Goal: Task Accomplishment & Management: Manage account settings

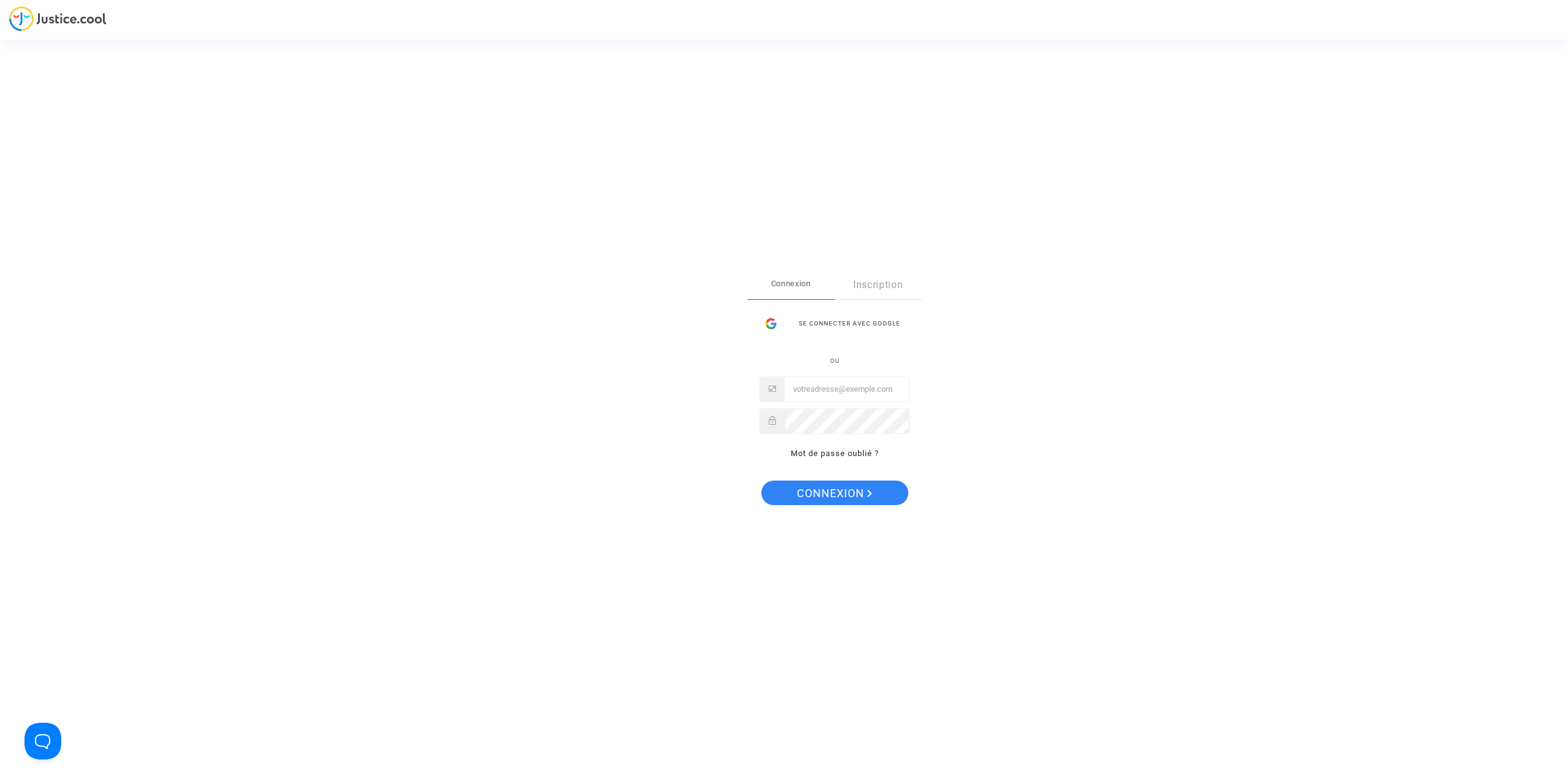
click at [830, 388] on input "Email" at bounding box center [846, 389] width 125 height 24
drag, startPoint x: 902, startPoint y: 391, endPoint x: 790, endPoint y: 395, distance: 112.1
click at [790, 395] on input "celine.perrot.ent@gmail.com" at bounding box center [846, 389] width 125 height 24
type input "celine.perrot.ent@gmail.com"
click at [818, 497] on span "Connexion" at bounding box center [834, 494] width 75 height 26
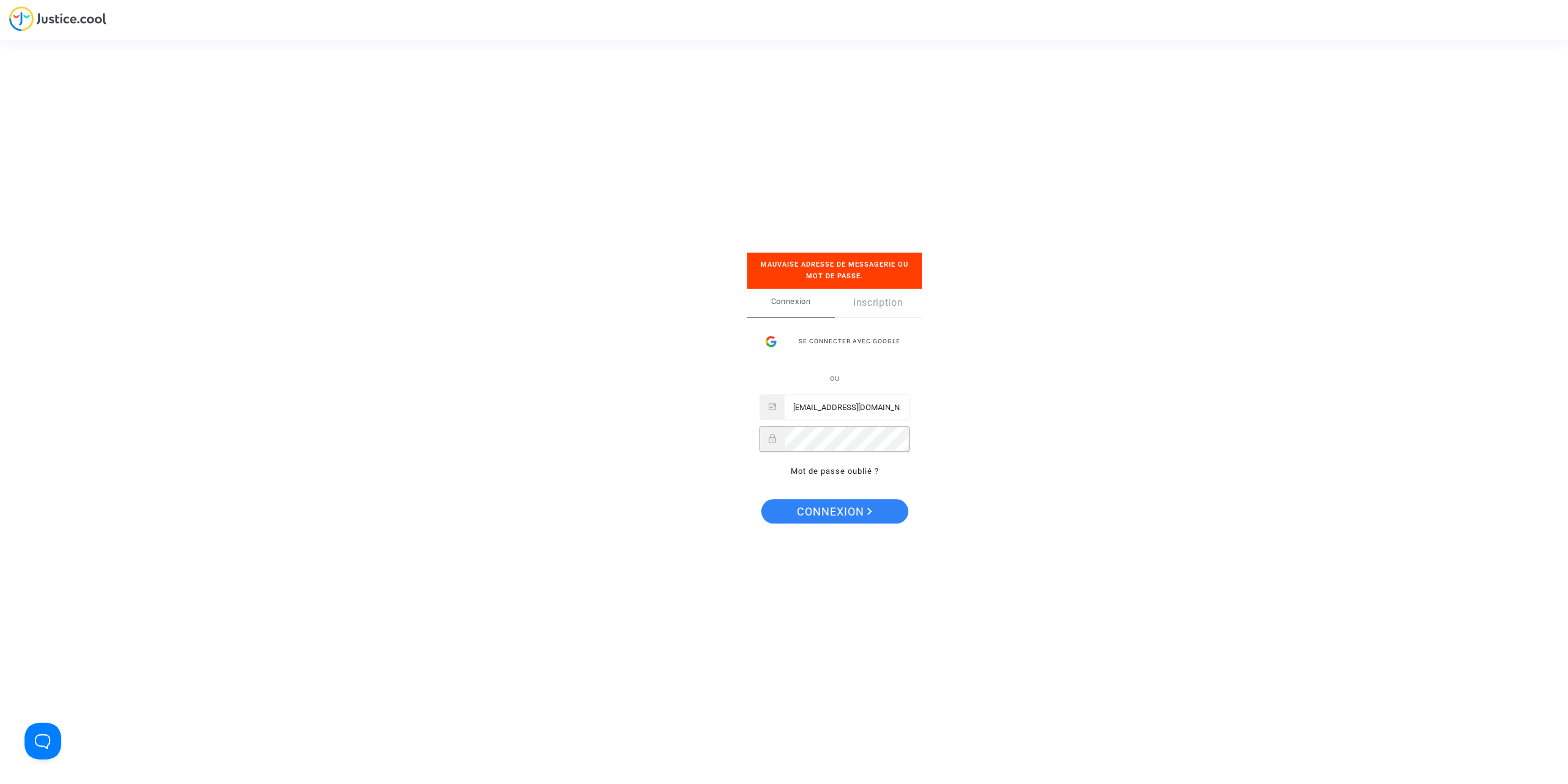
click at [775, 438] on div at bounding box center [835, 439] width 150 height 26
click at [878, 505] on button "Connexion" at bounding box center [835, 511] width 147 height 24
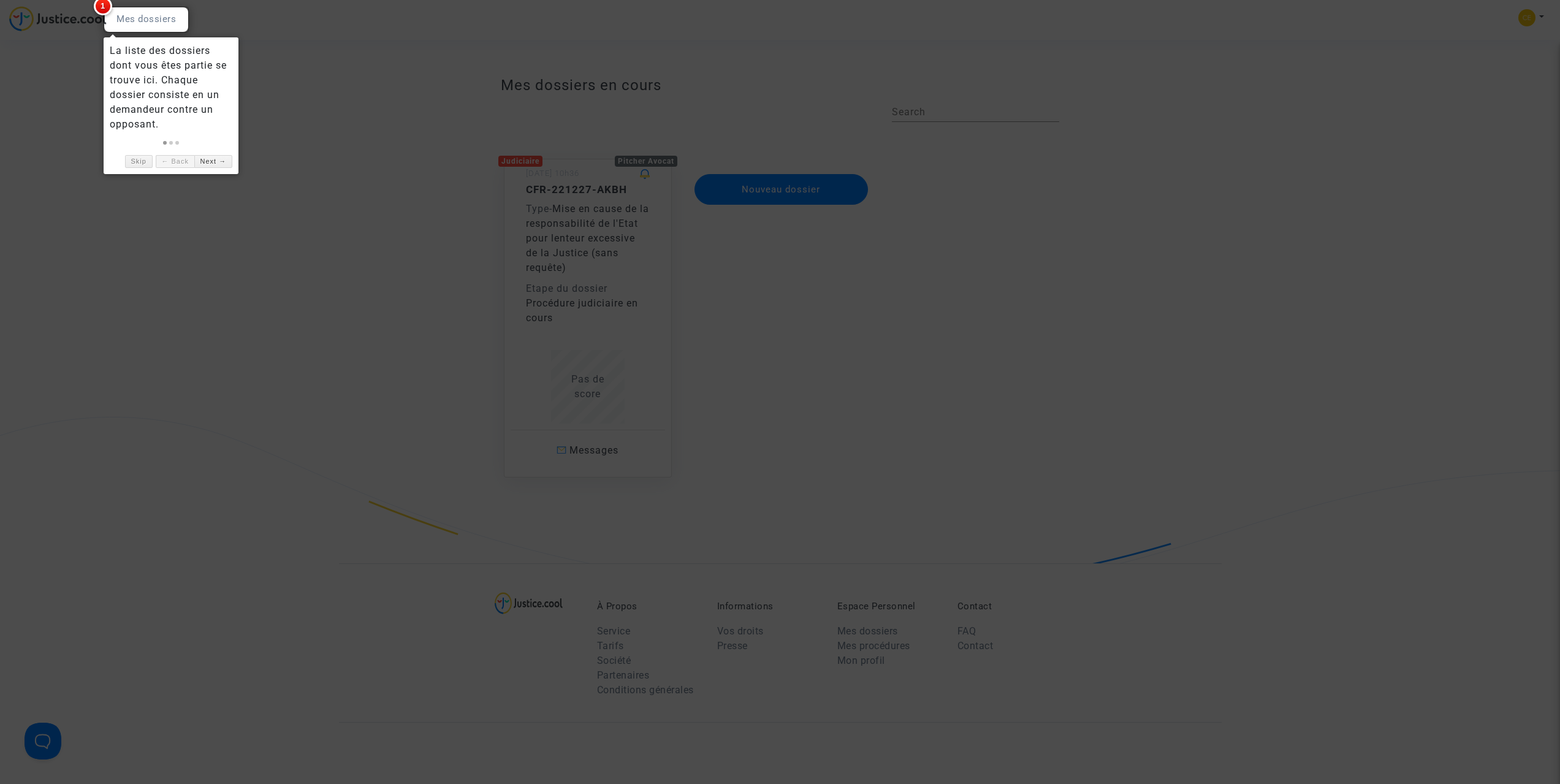
click at [394, 253] on div at bounding box center [780, 392] width 1560 height 784
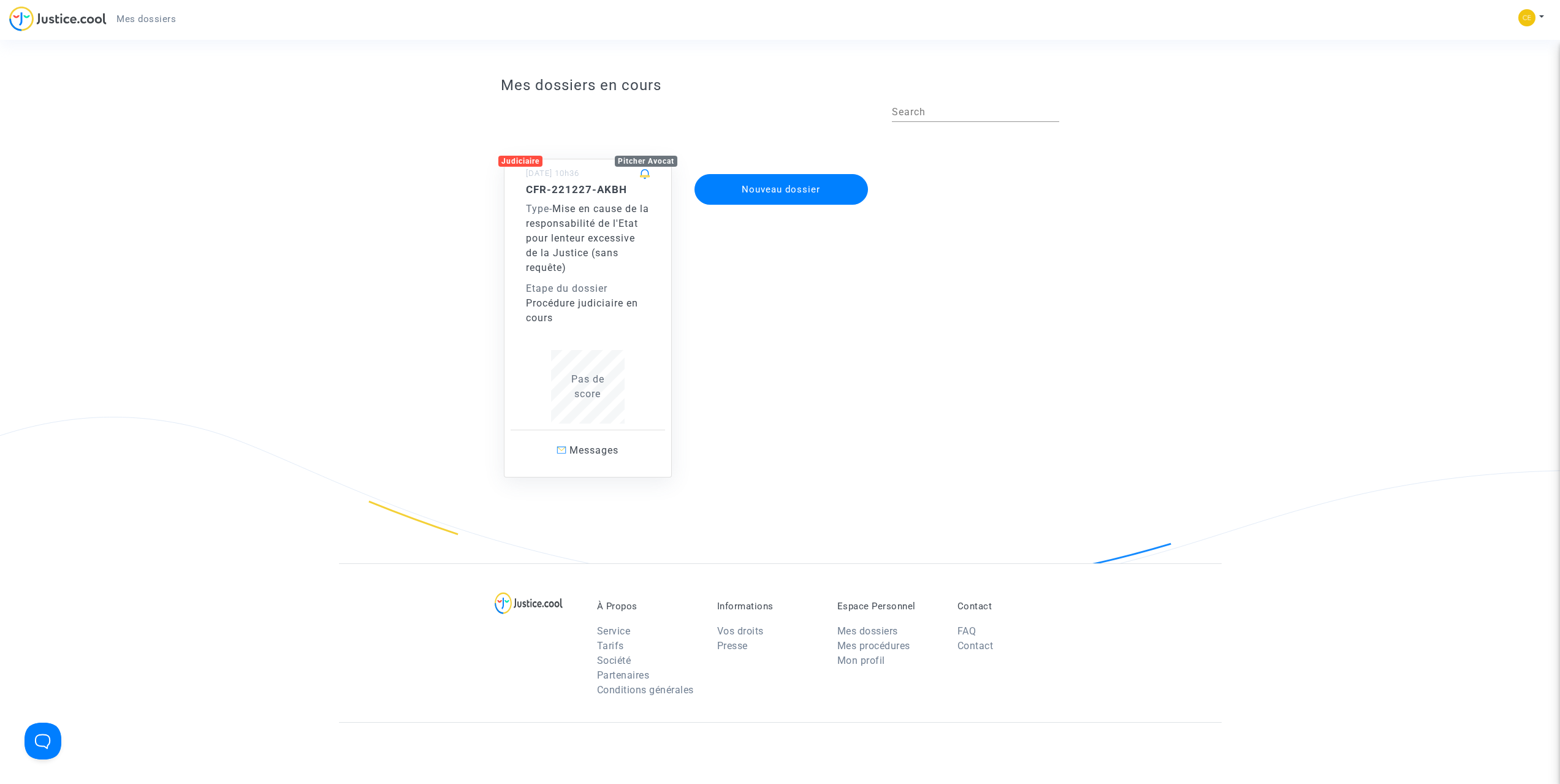
click at [628, 309] on div "Procédure judiciaire en cours" at bounding box center [588, 311] width 124 height 29
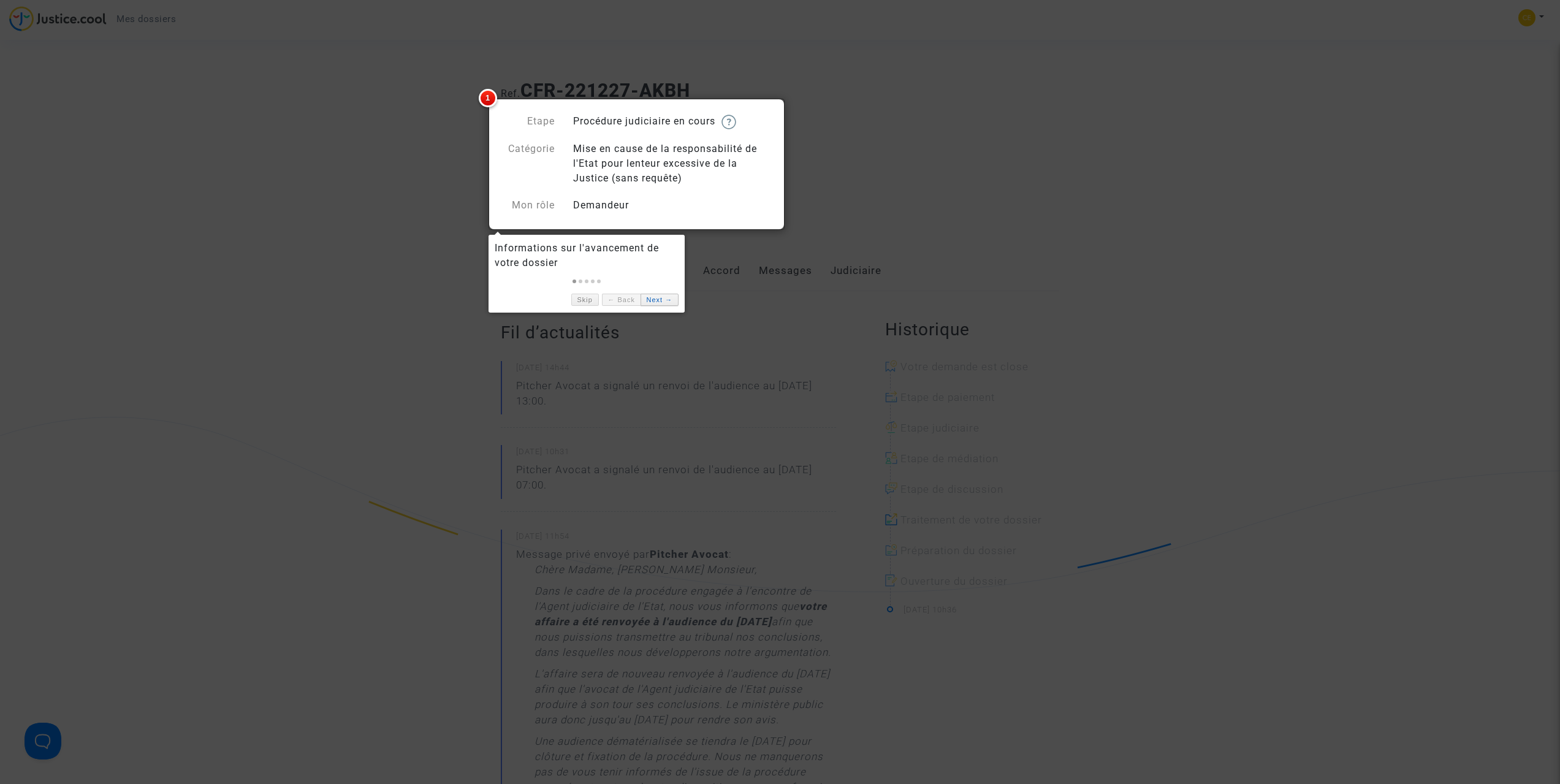
click at [659, 297] on link "Next →" at bounding box center [659, 300] width 38 height 13
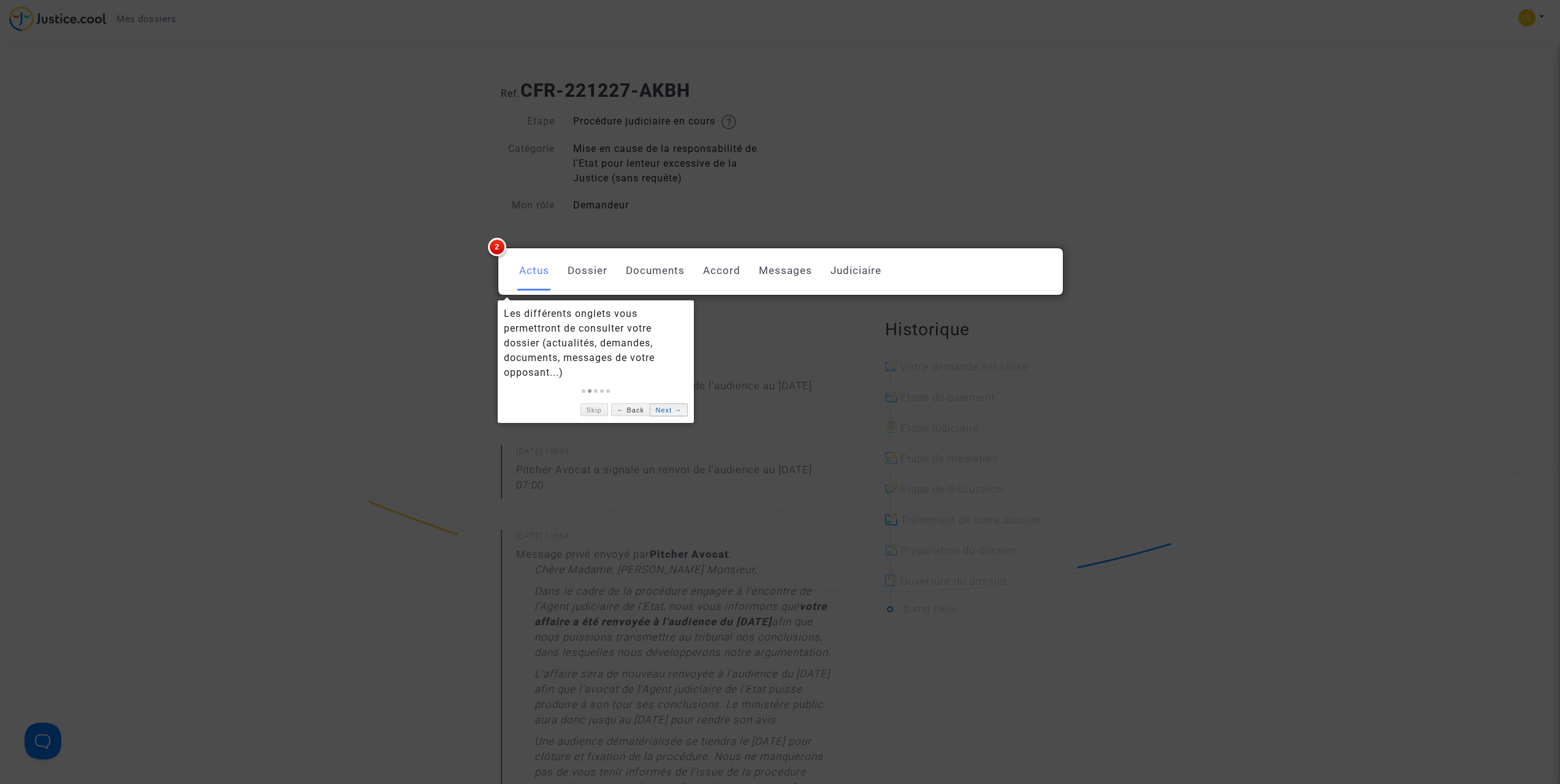
click at [673, 404] on link "Next →" at bounding box center [668, 410] width 38 height 13
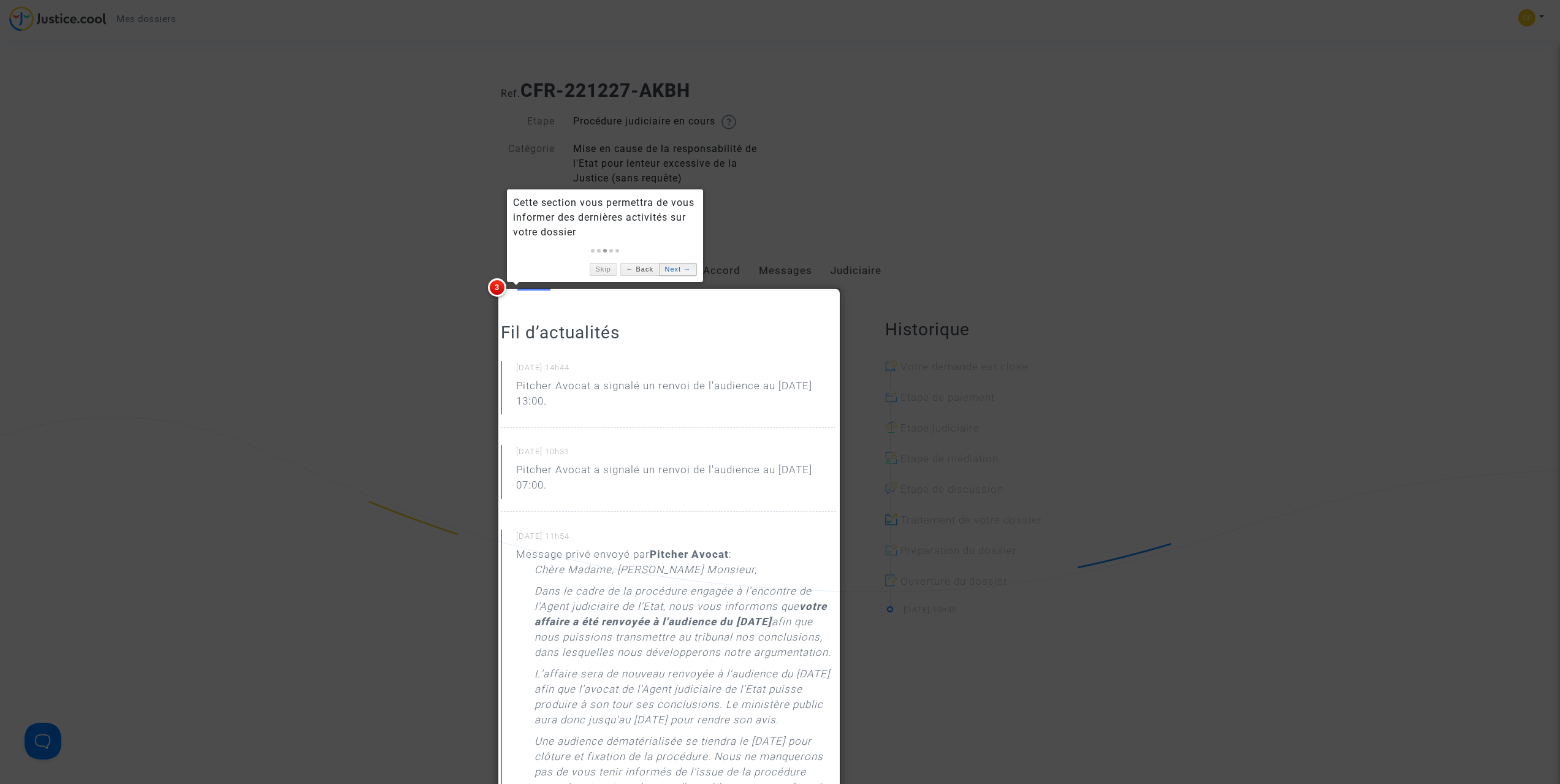
click at [678, 271] on link "Next →" at bounding box center [677, 270] width 38 height 13
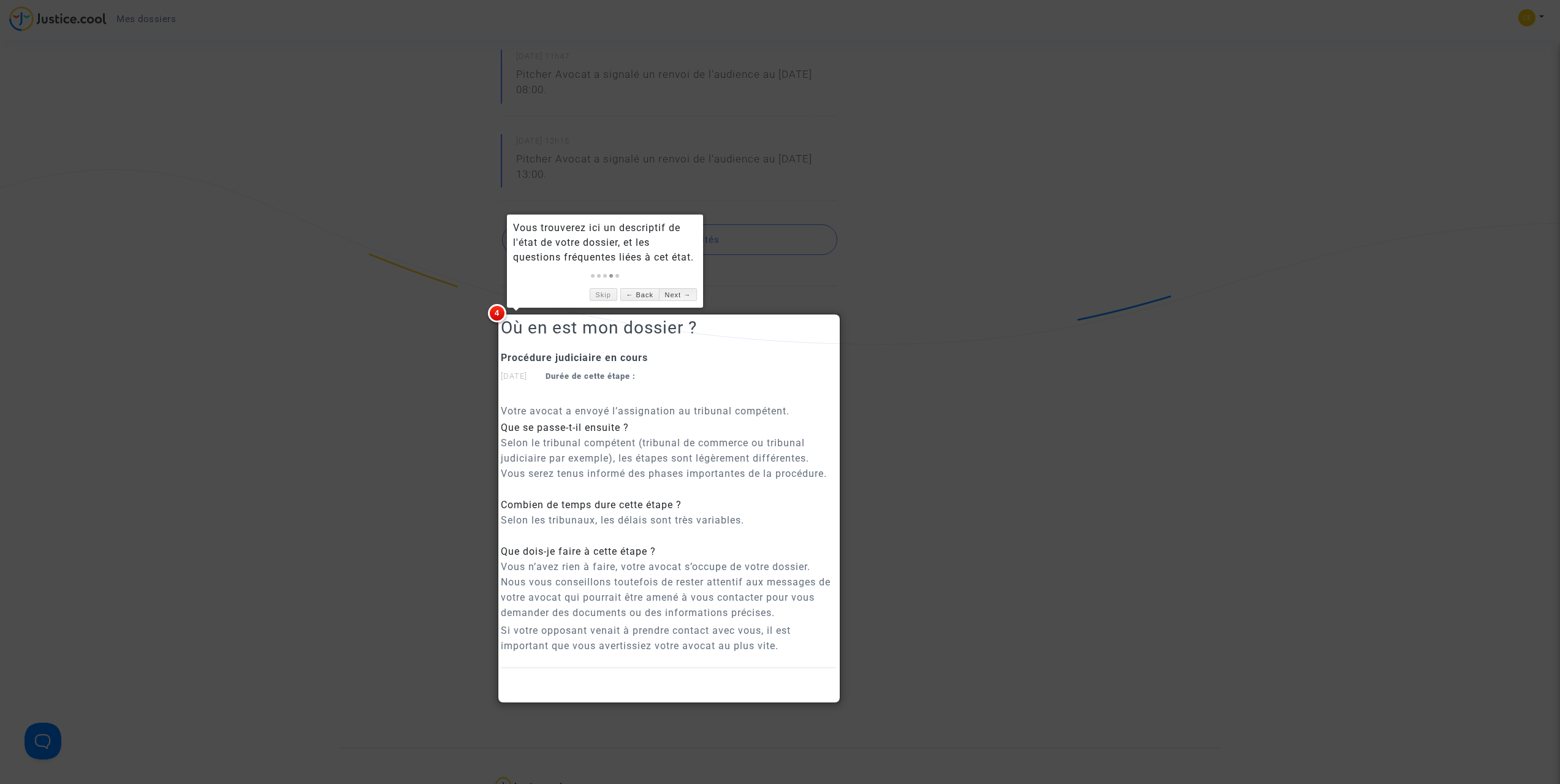
scroll to position [1100, 0]
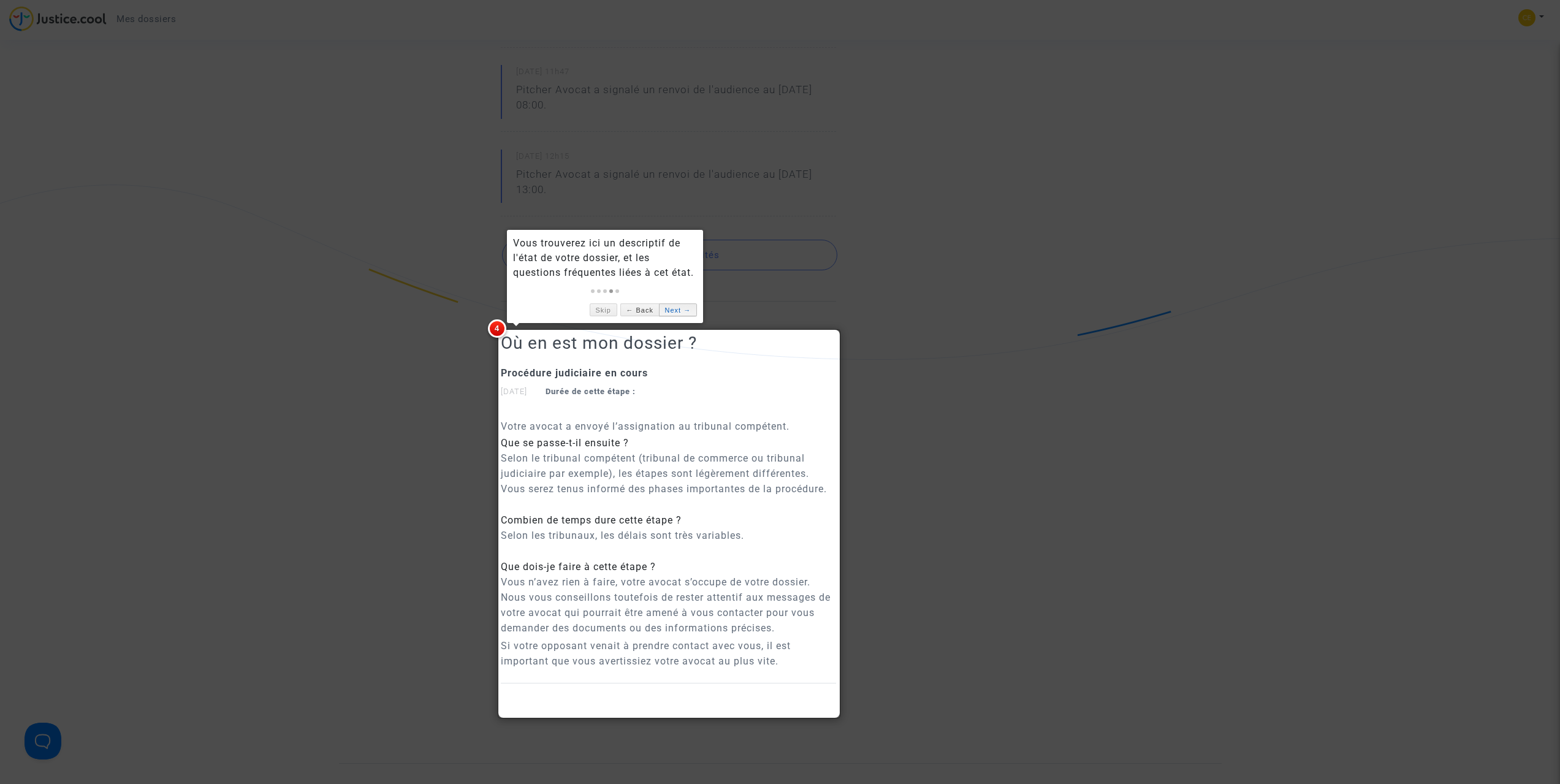
click at [689, 308] on link "Next →" at bounding box center [677, 310] width 38 height 13
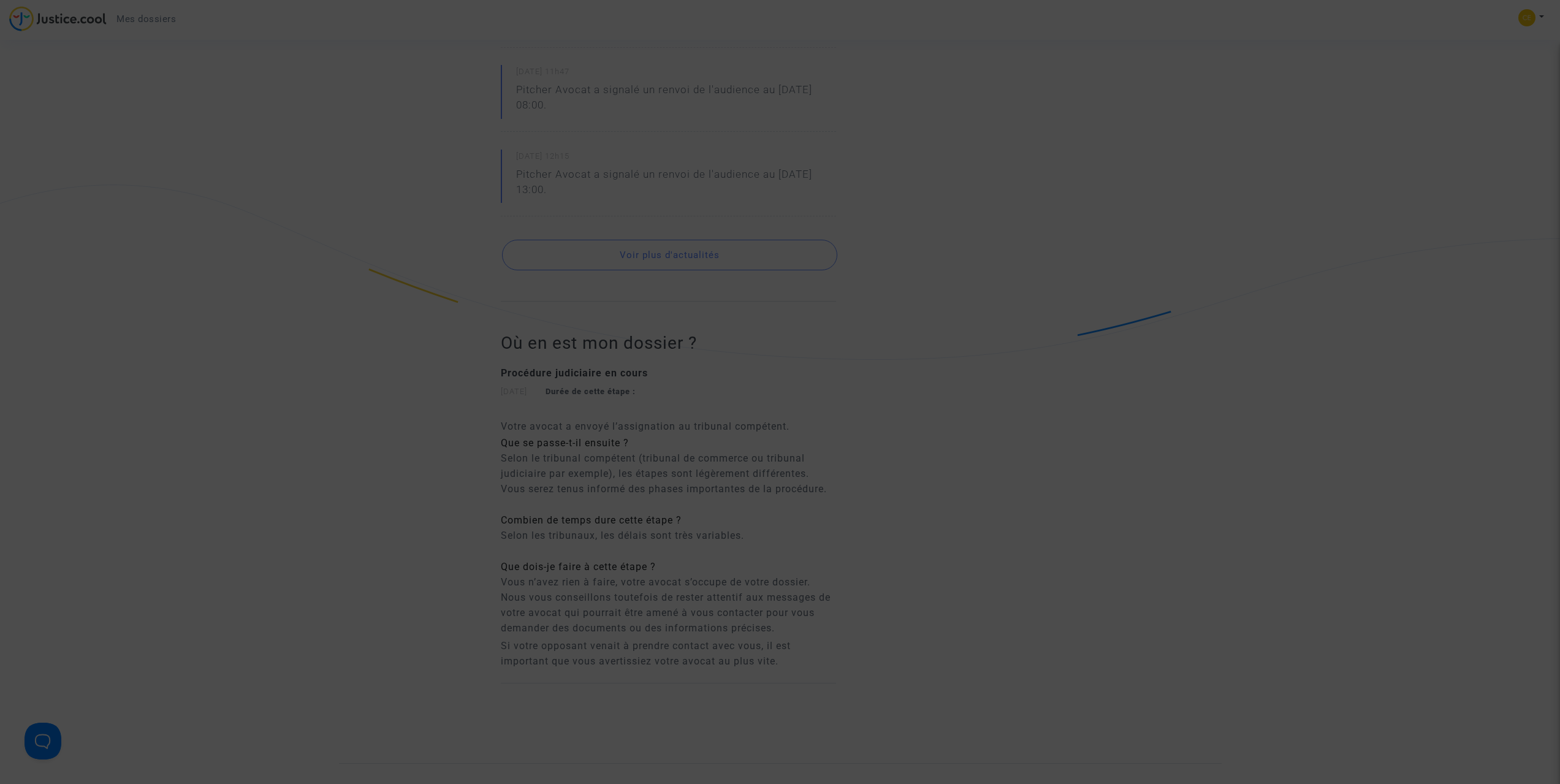
scroll to position [295, 0]
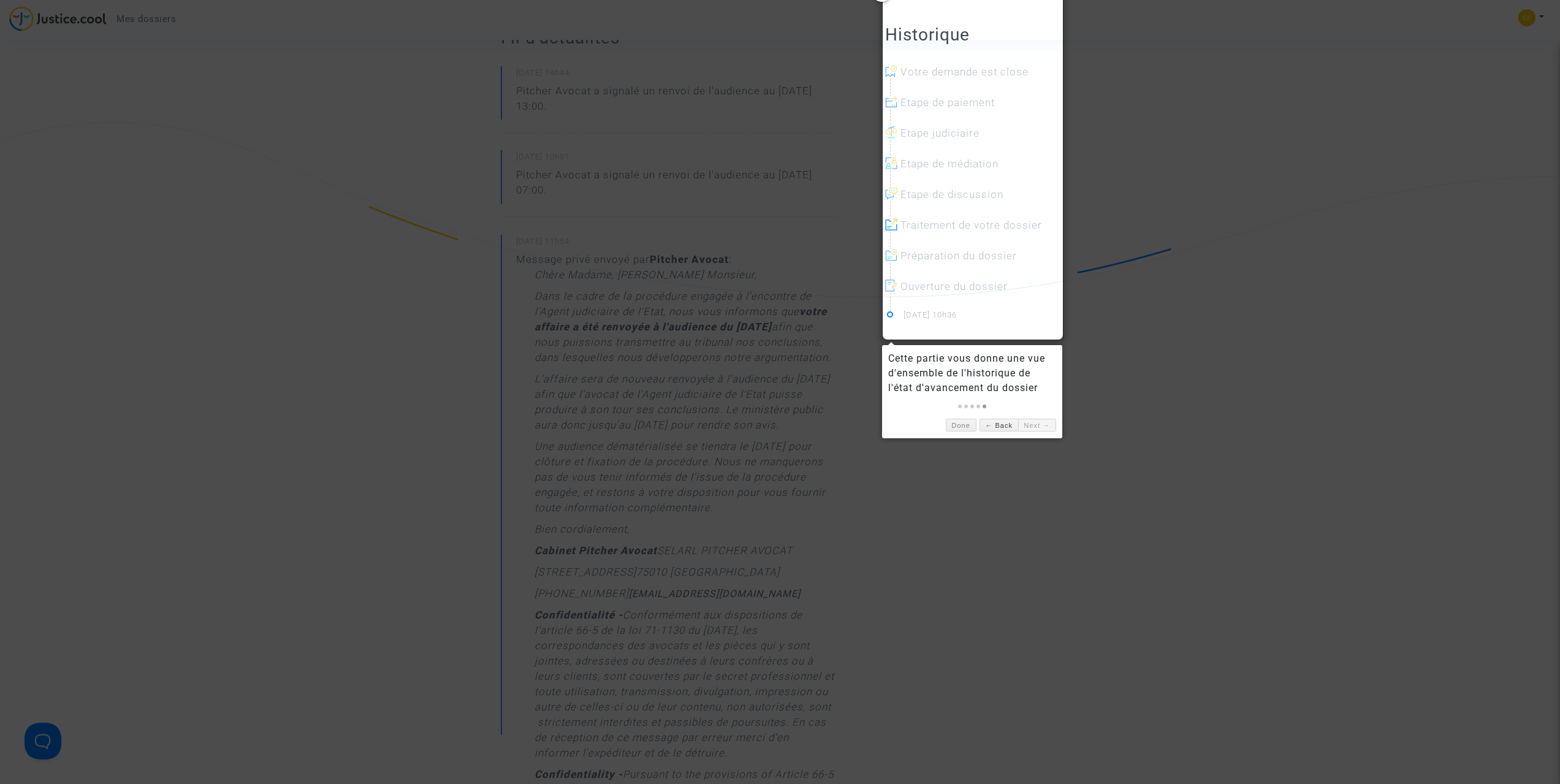
click at [1033, 427] on link "Next →" at bounding box center [1037, 425] width 38 height 13
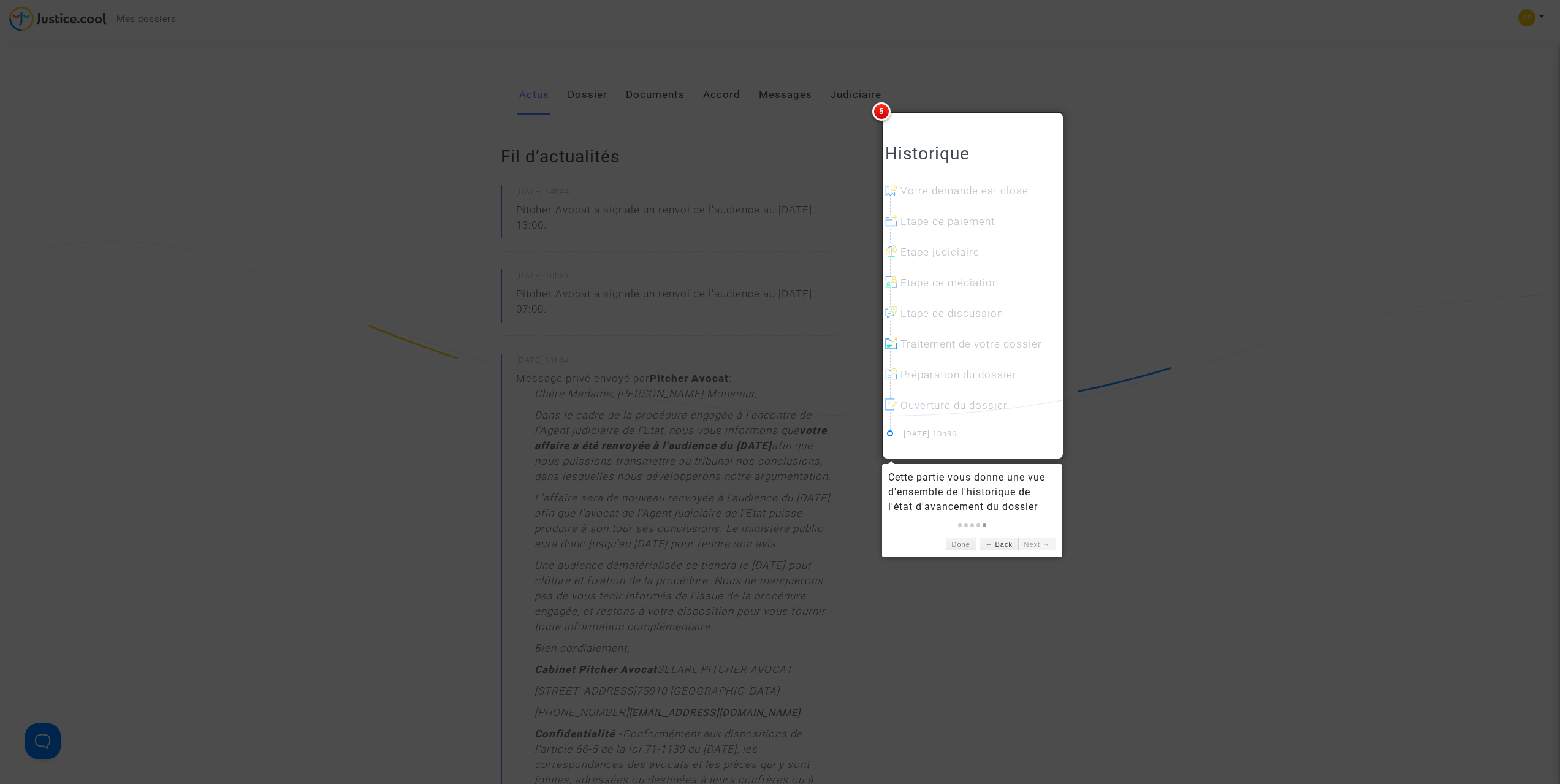
scroll to position [172, 0]
click at [1157, 205] on div at bounding box center [780, 392] width 1560 height 784
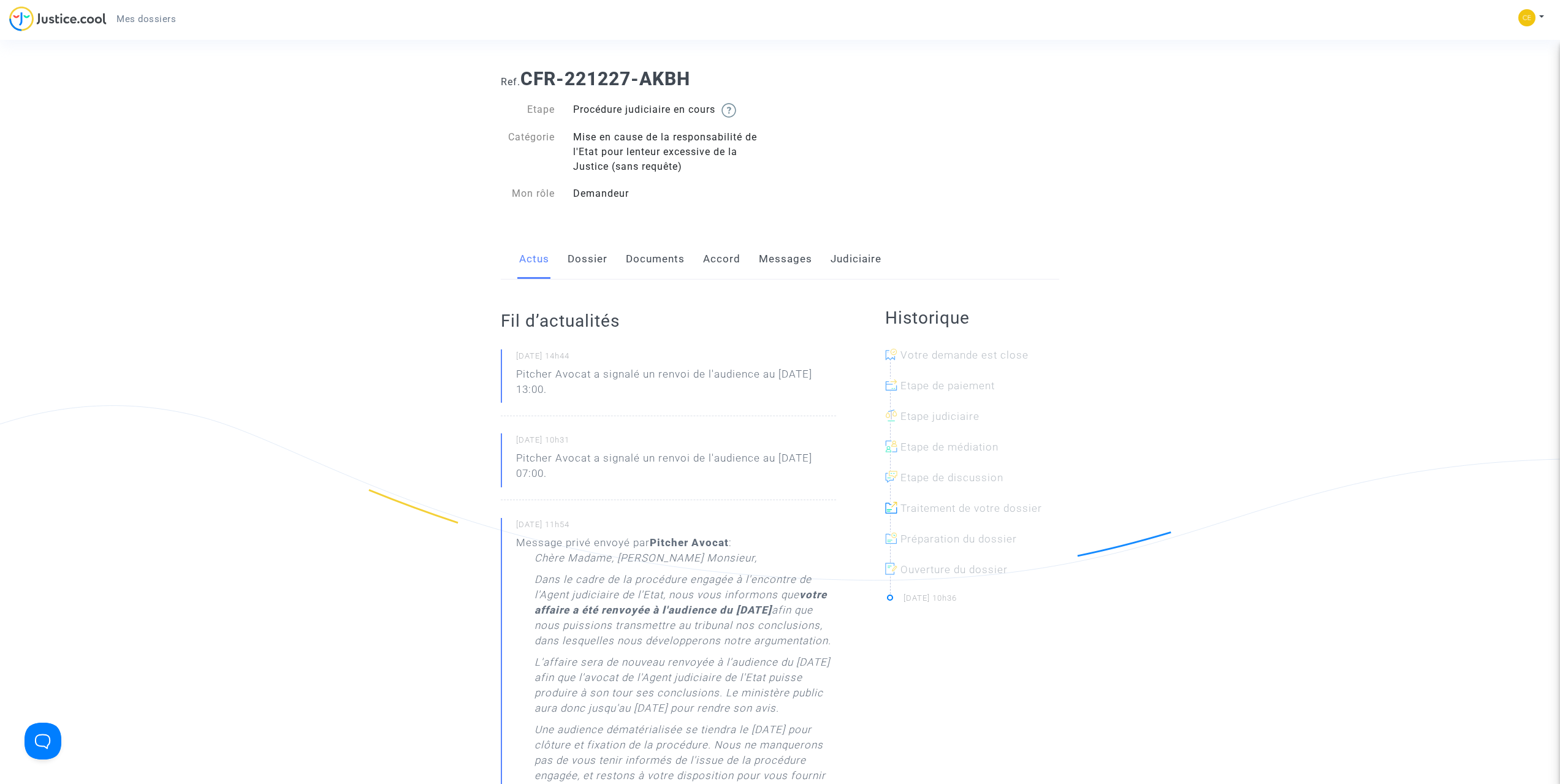
scroll to position [0, 0]
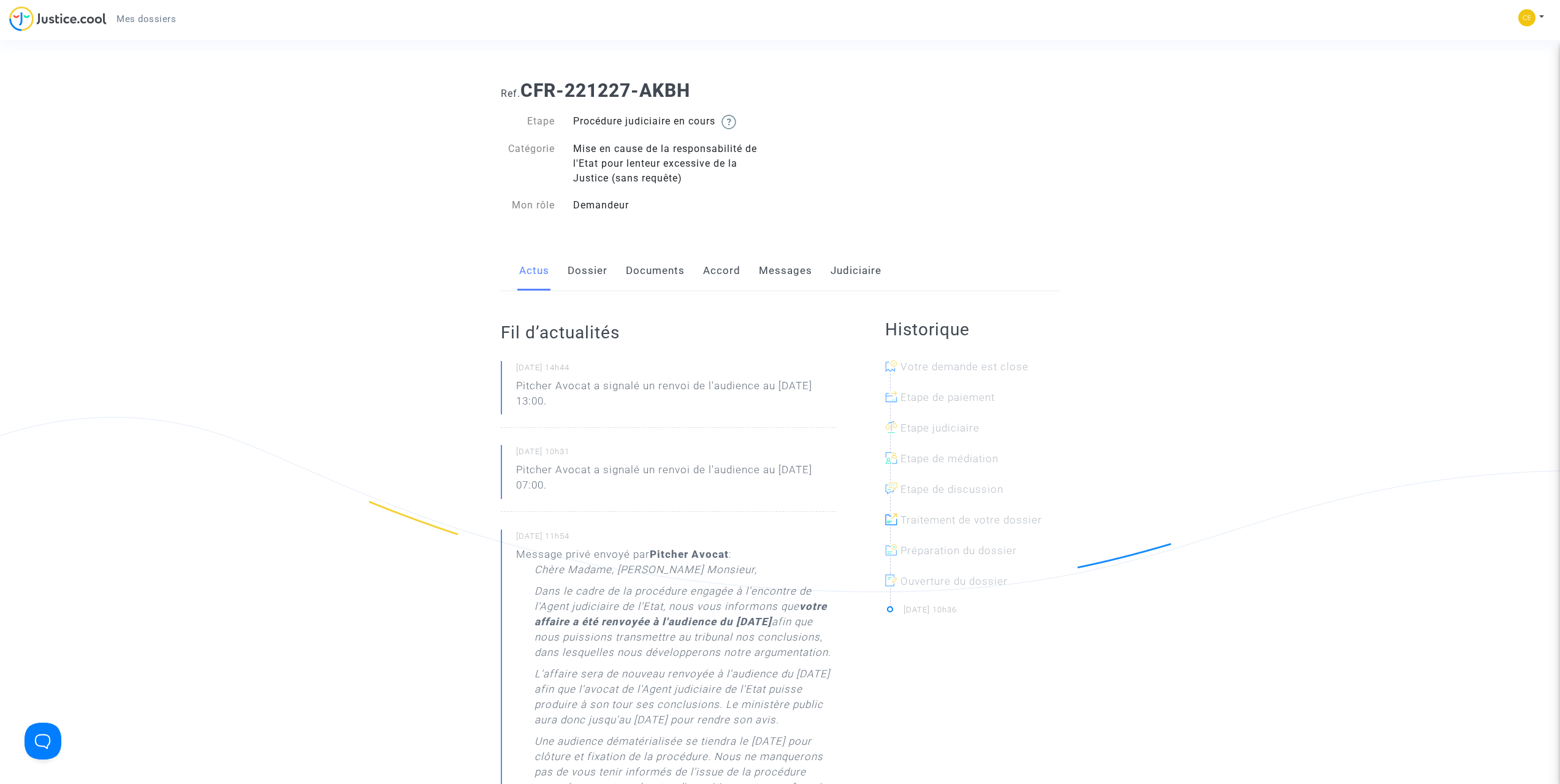
click at [756, 426] on div "23/05/2025 - 14h44 Pitcher Avocat a signalé un renvoi de l'audience au 8 sept. …" at bounding box center [668, 394] width 335 height 67
click at [592, 274] on link "Dossier" at bounding box center [587, 271] width 40 height 41
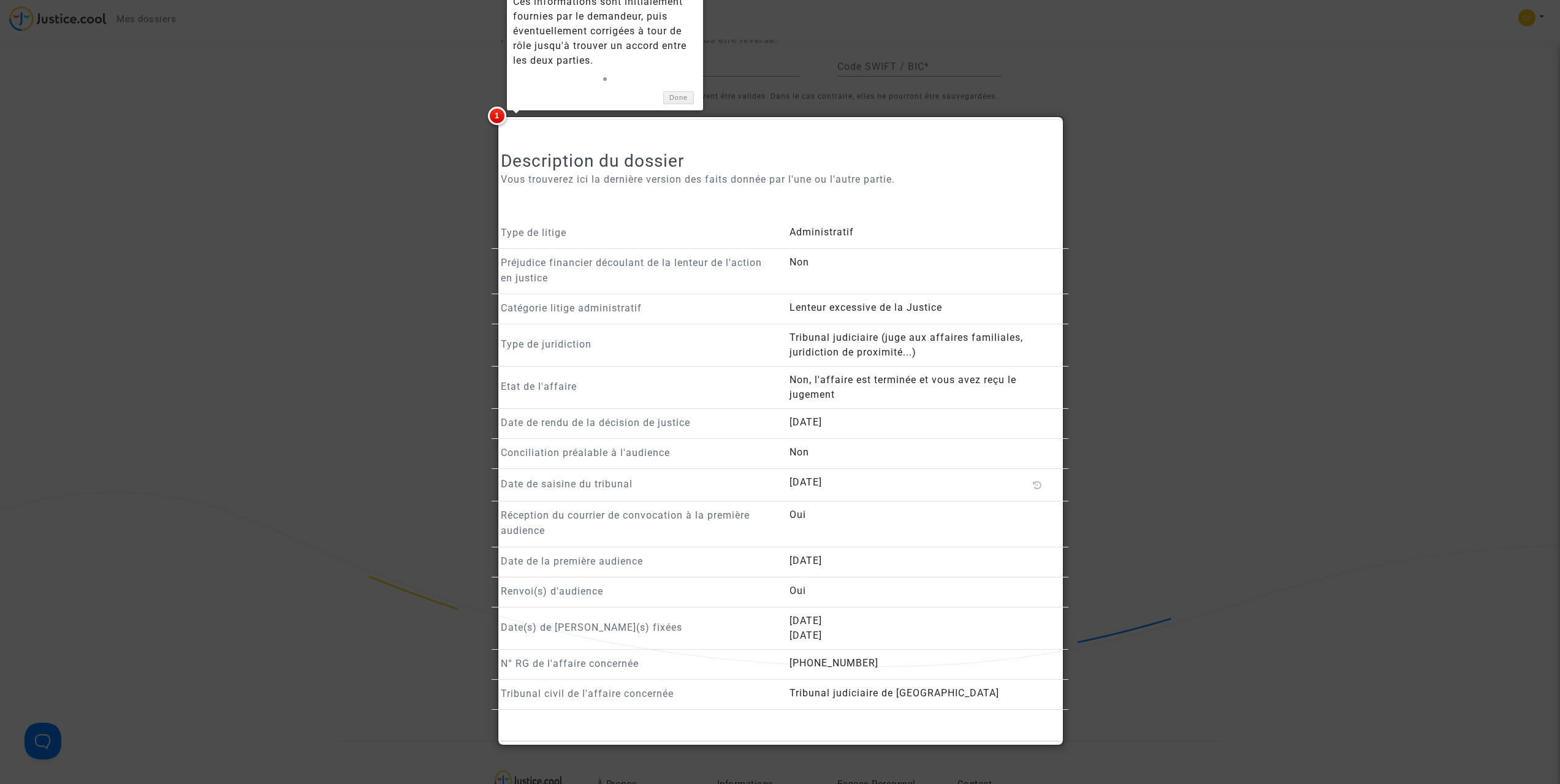
scroll to position [797, 0]
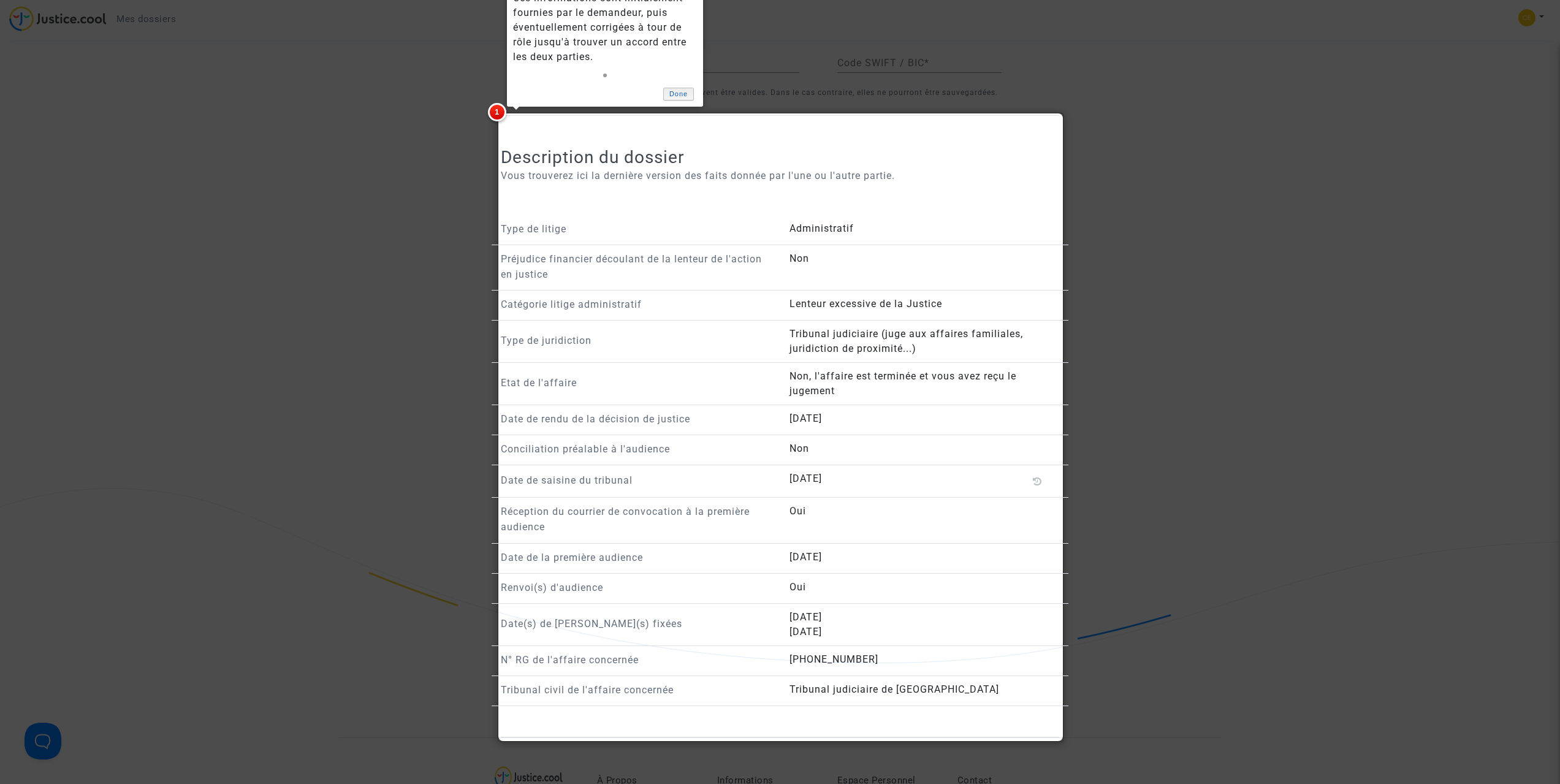
click at [676, 93] on link "Done" at bounding box center [679, 95] width 31 height 13
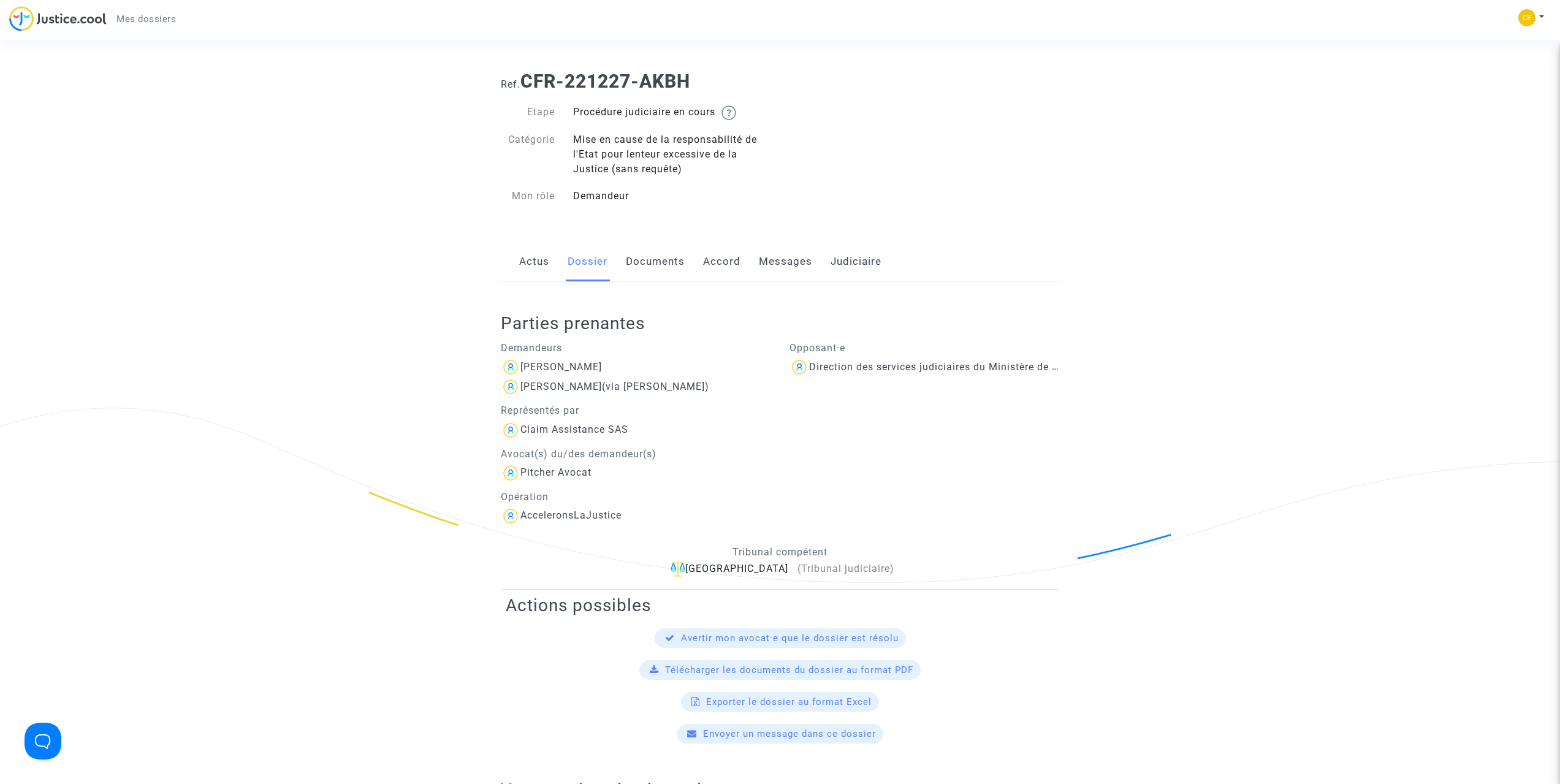
scroll to position [0, 0]
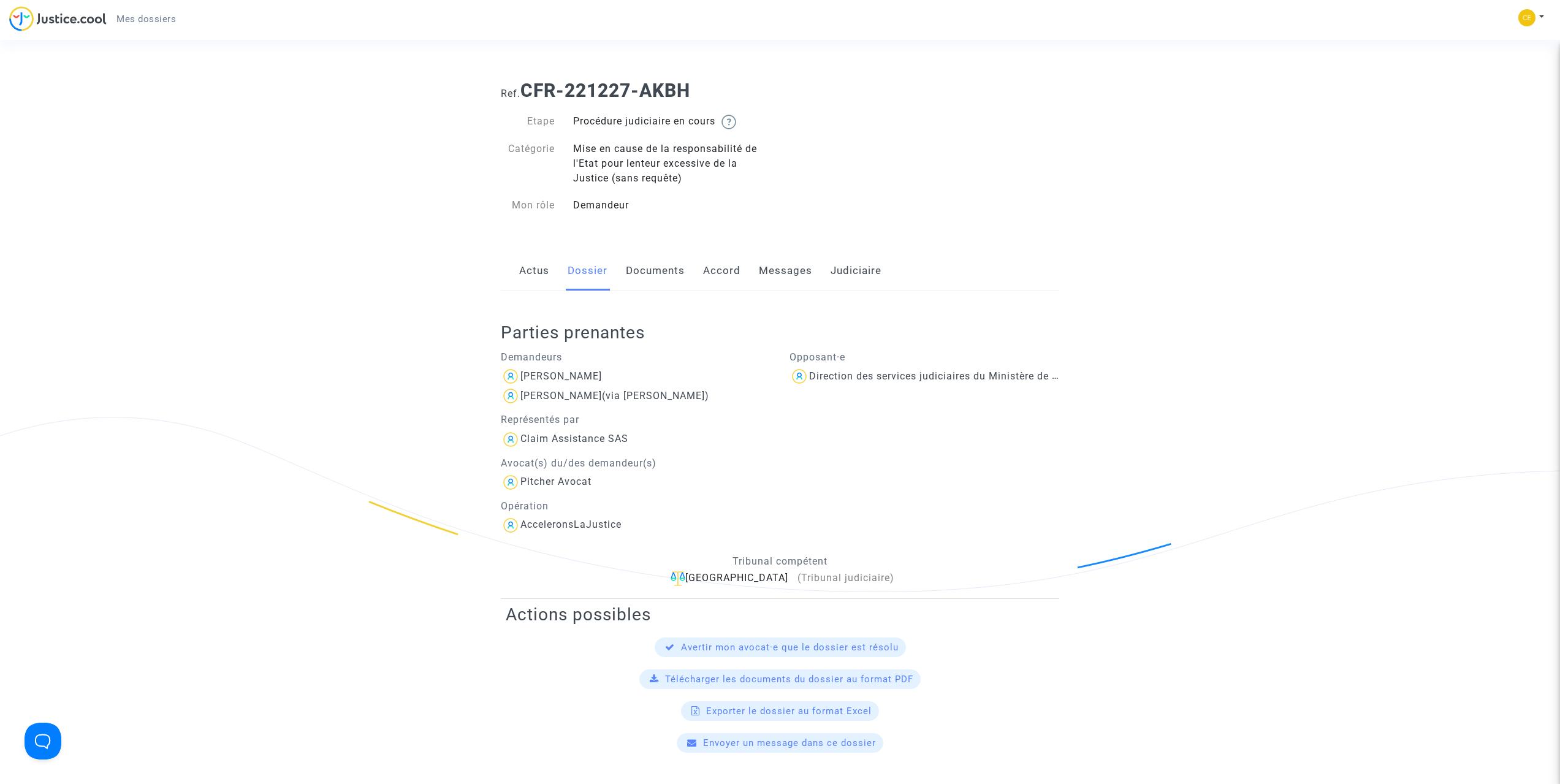
click at [646, 265] on link "Documents" at bounding box center [655, 271] width 59 height 41
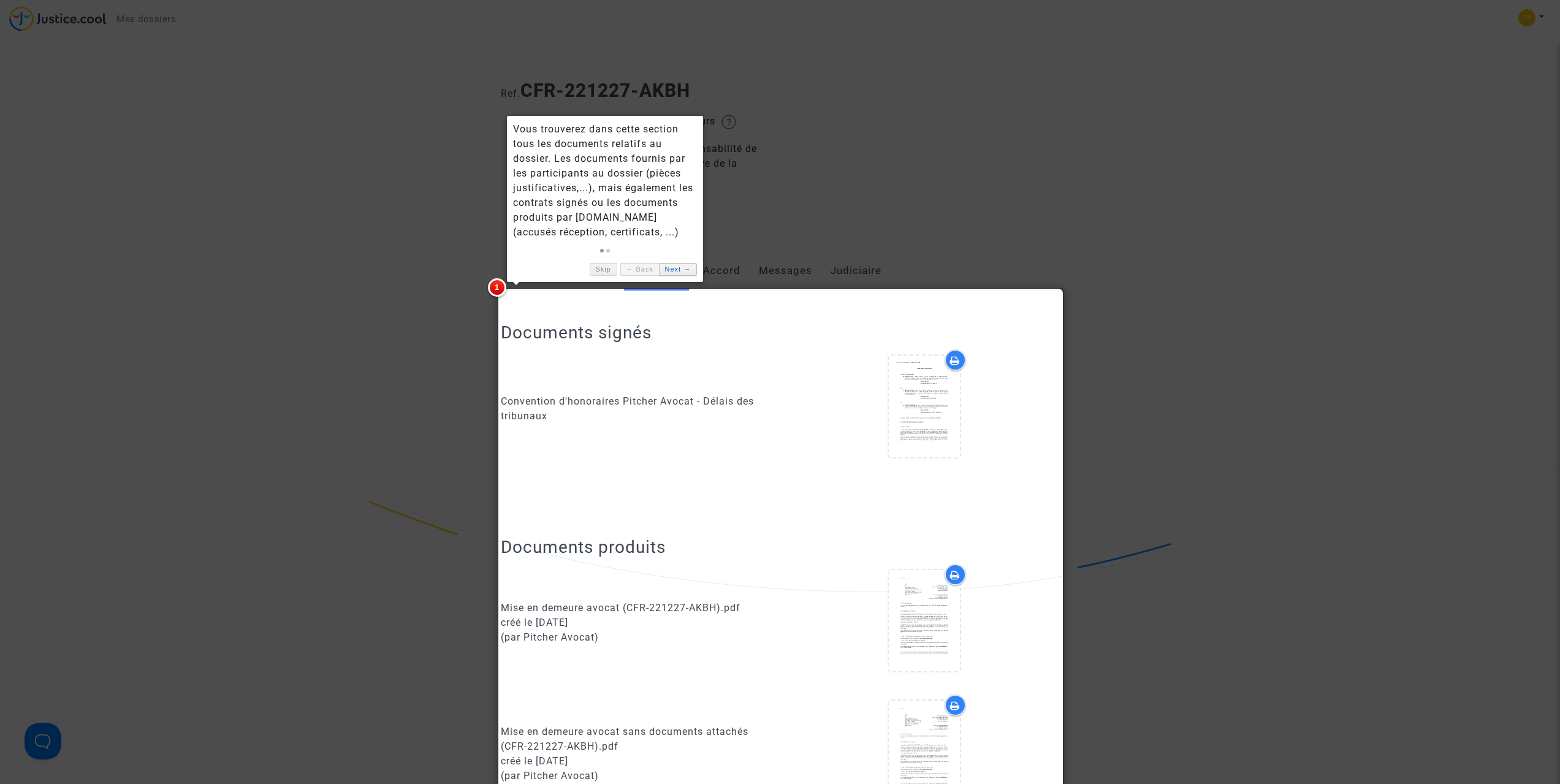
click at [683, 268] on link "Next →" at bounding box center [677, 270] width 38 height 13
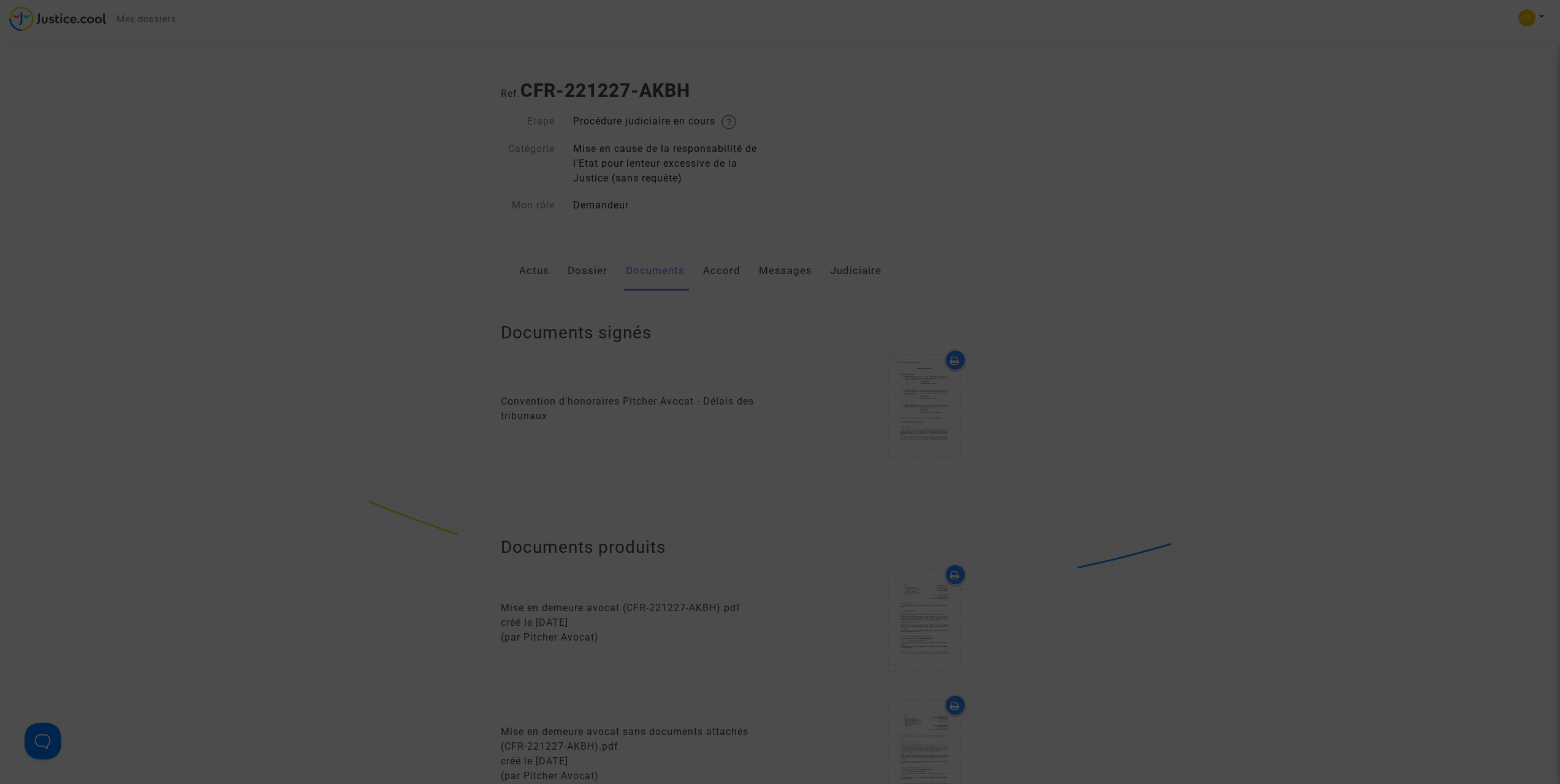
scroll to position [685, 0]
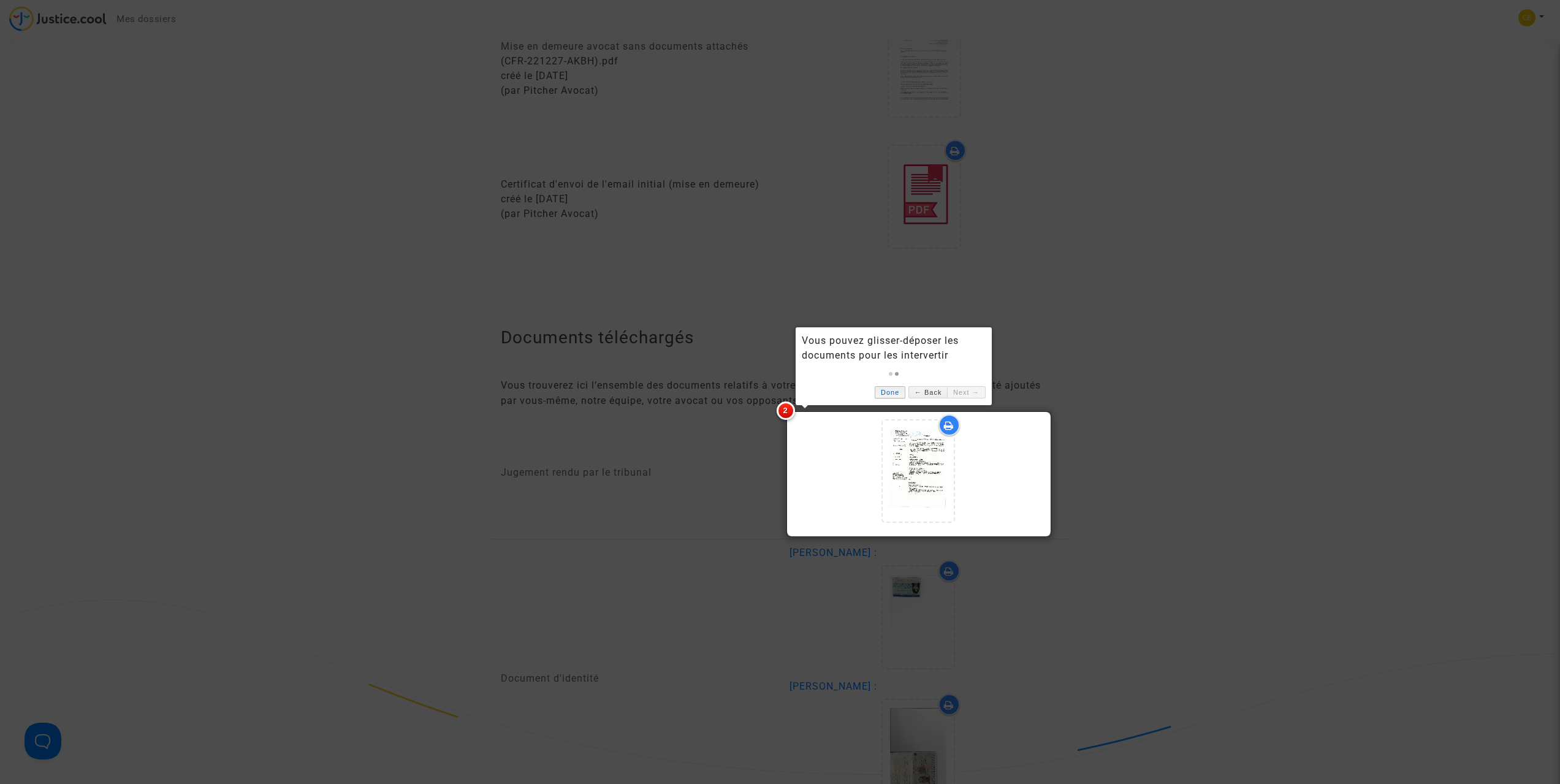
click at [886, 391] on link "Done" at bounding box center [890, 393] width 31 height 13
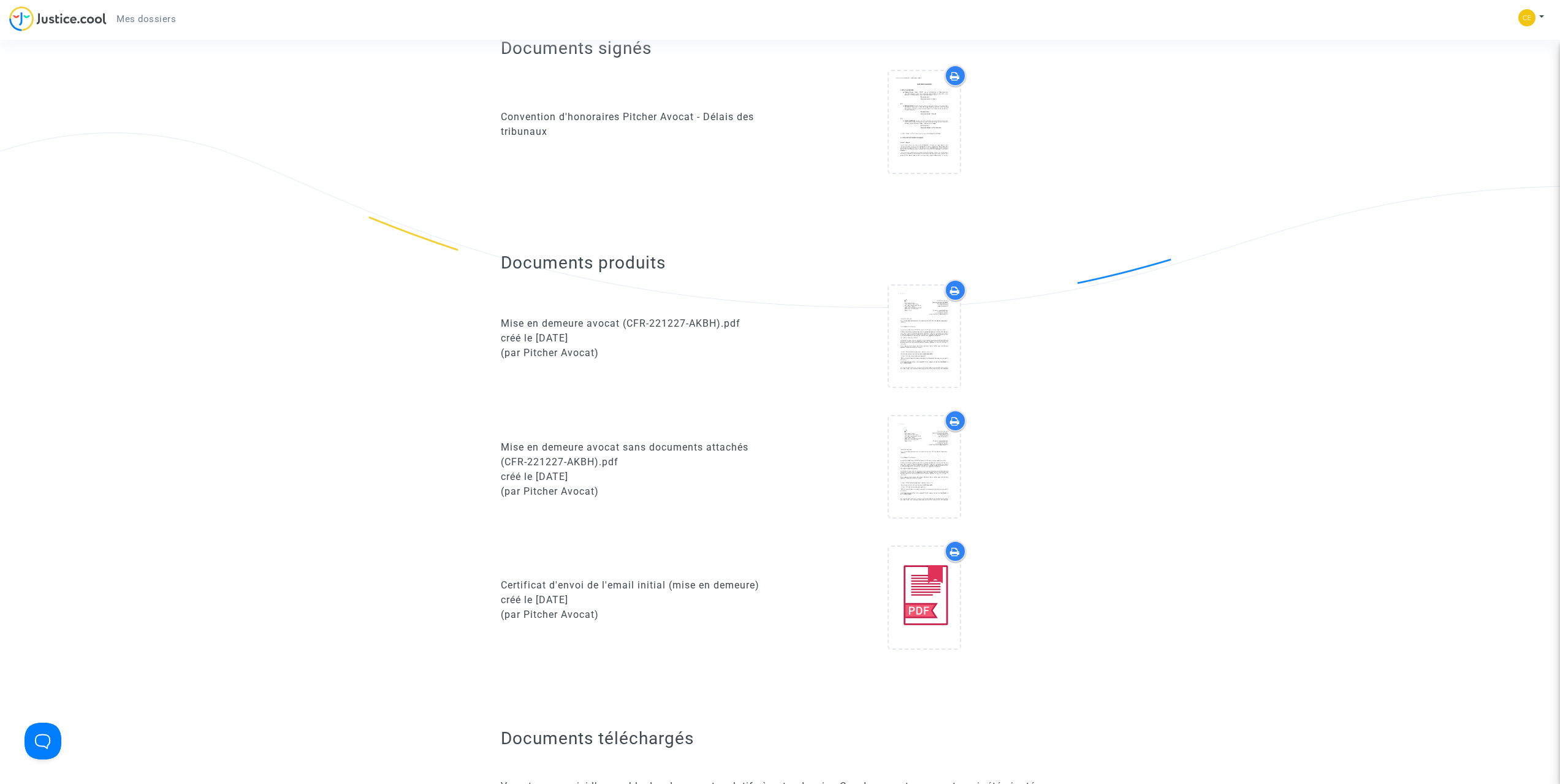
scroll to position [73, 0]
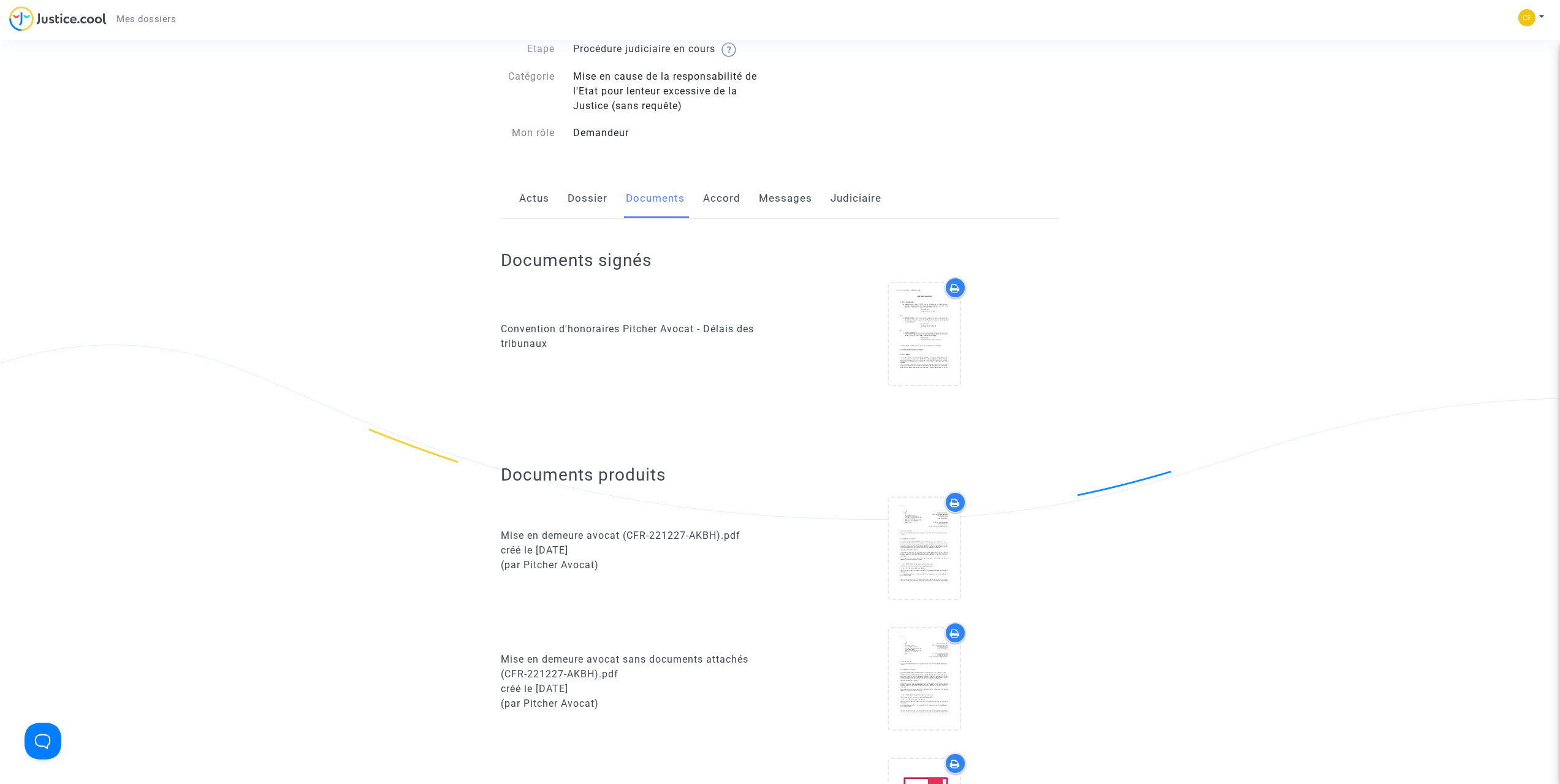
click at [719, 196] on link "Accord" at bounding box center [722, 199] width 37 height 41
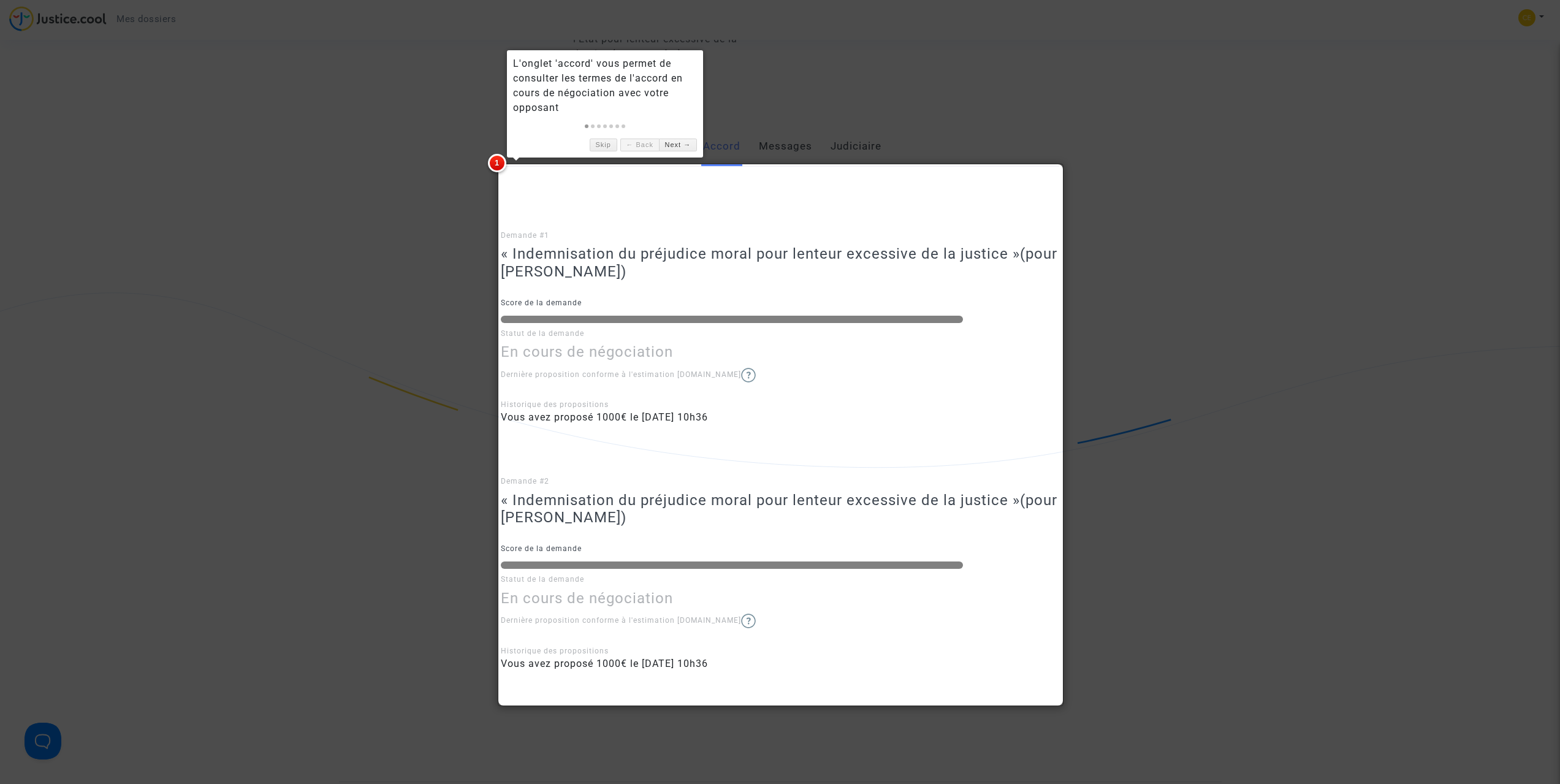
scroll to position [122, 0]
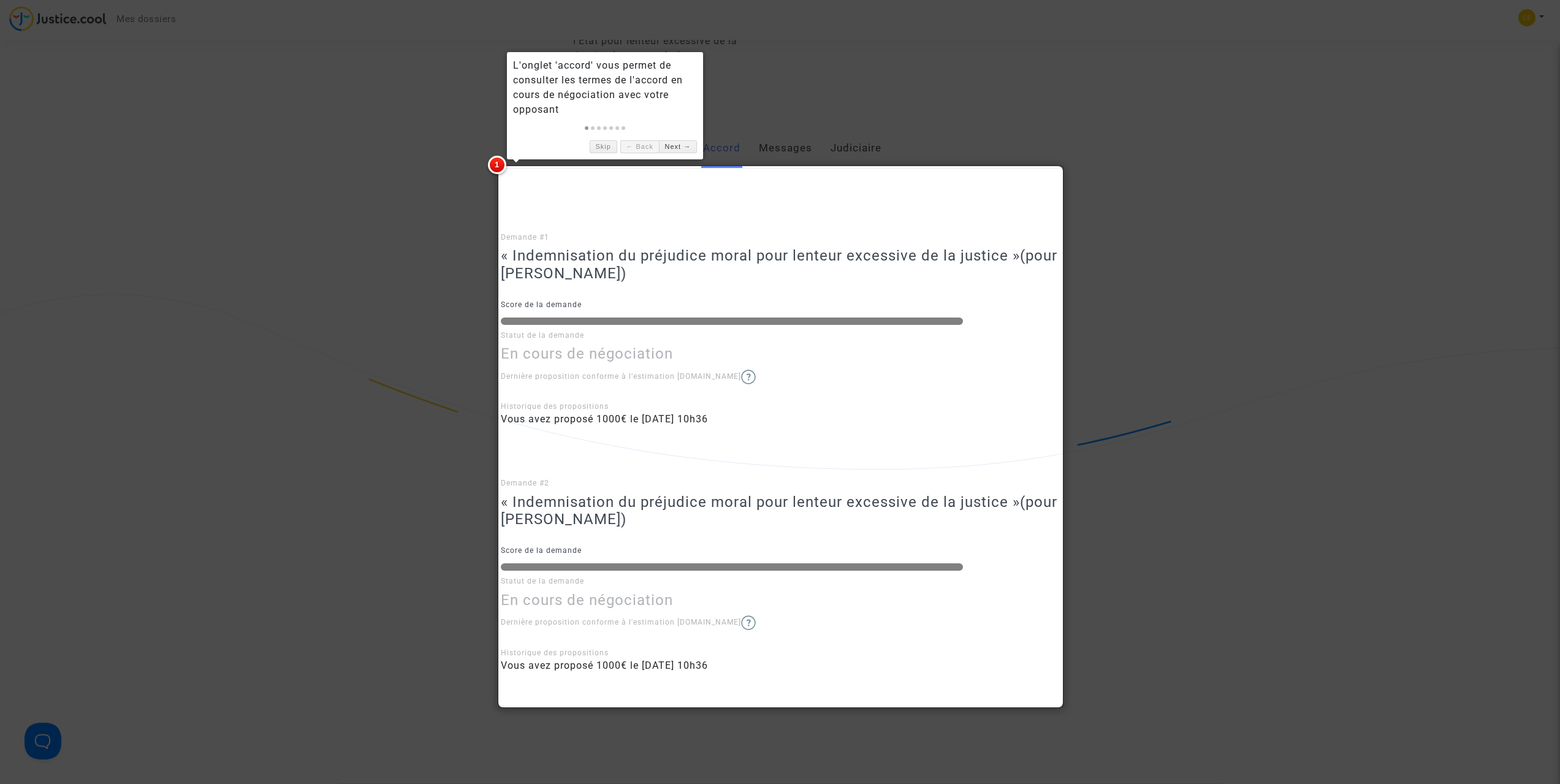
click at [1218, 201] on div at bounding box center [780, 392] width 1560 height 784
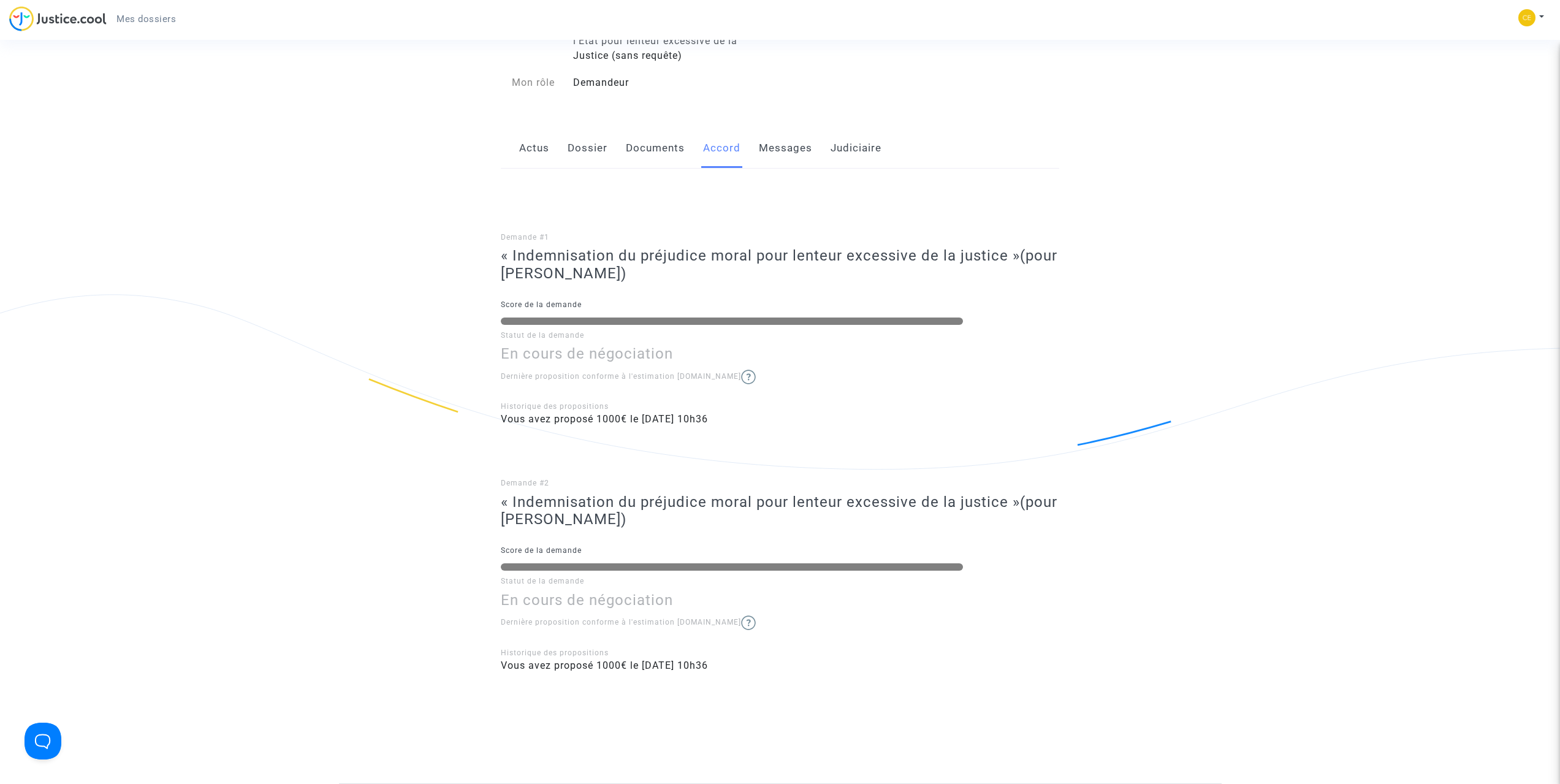
click at [782, 147] on link "Messages" at bounding box center [785, 148] width 53 height 41
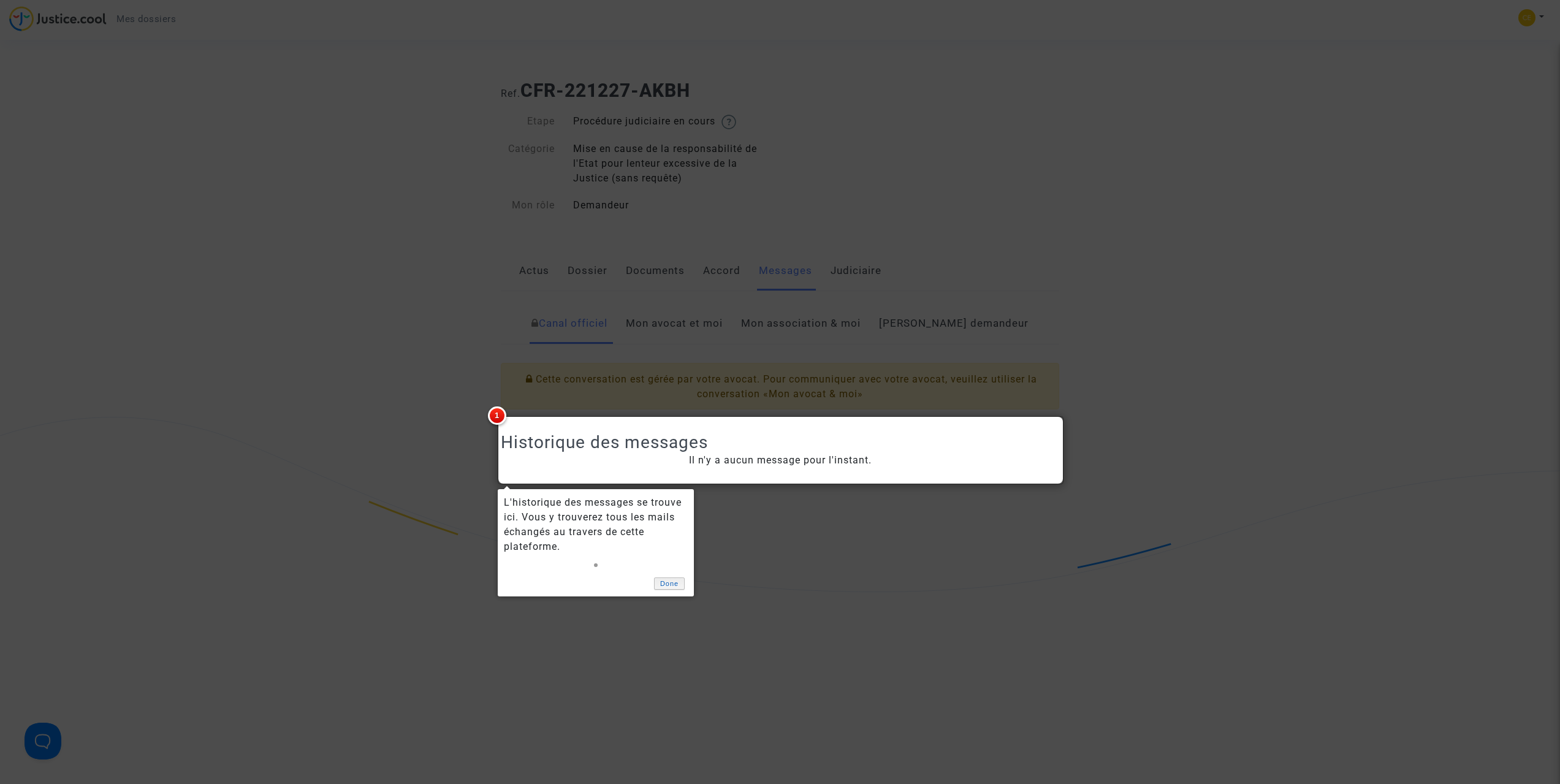
click at [667, 583] on link "Done" at bounding box center [669, 584] width 31 height 13
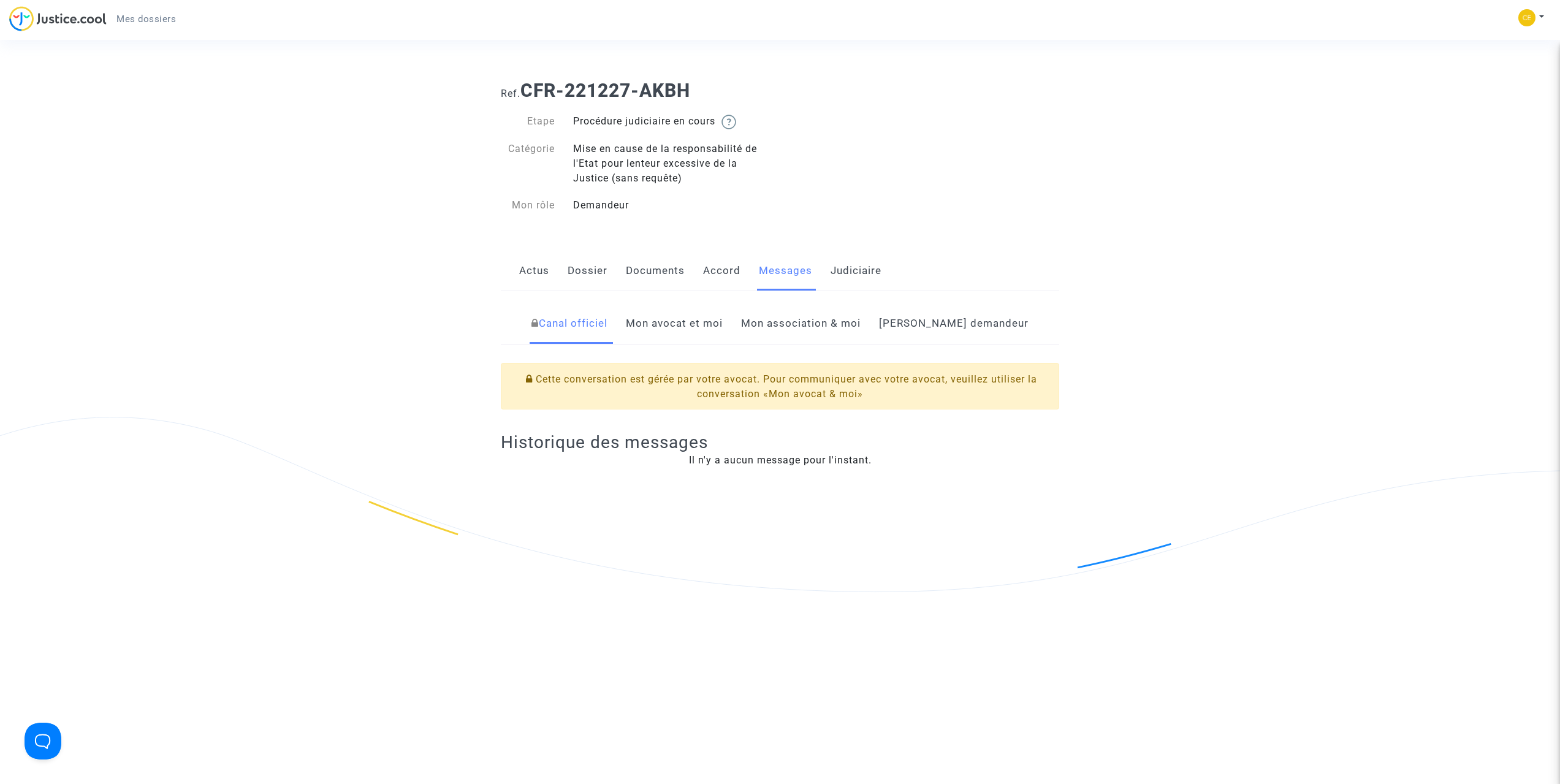
click at [864, 267] on link "Judiciaire" at bounding box center [856, 271] width 51 height 41
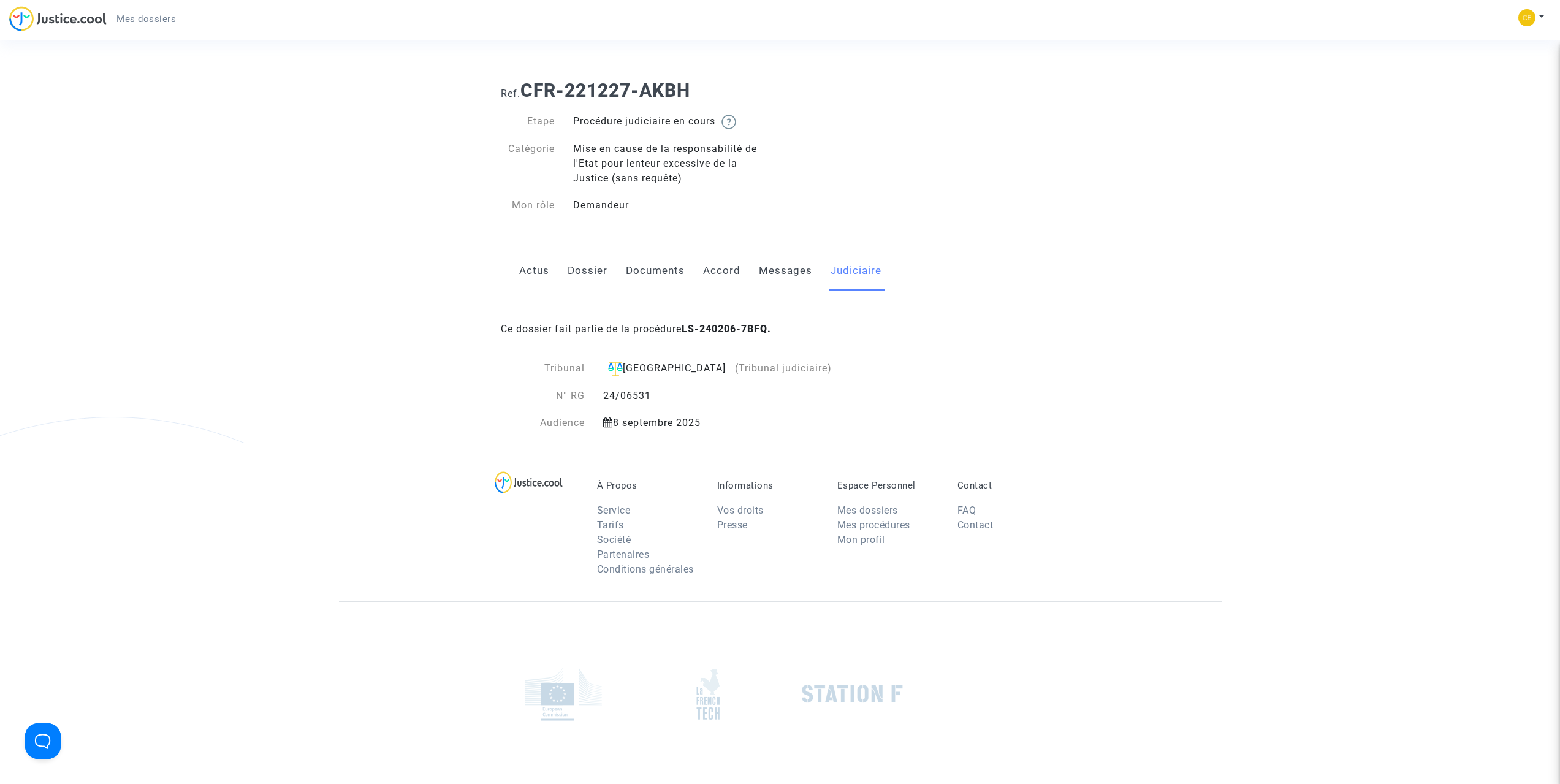
click at [535, 270] on link "Actus" at bounding box center [534, 271] width 30 height 41
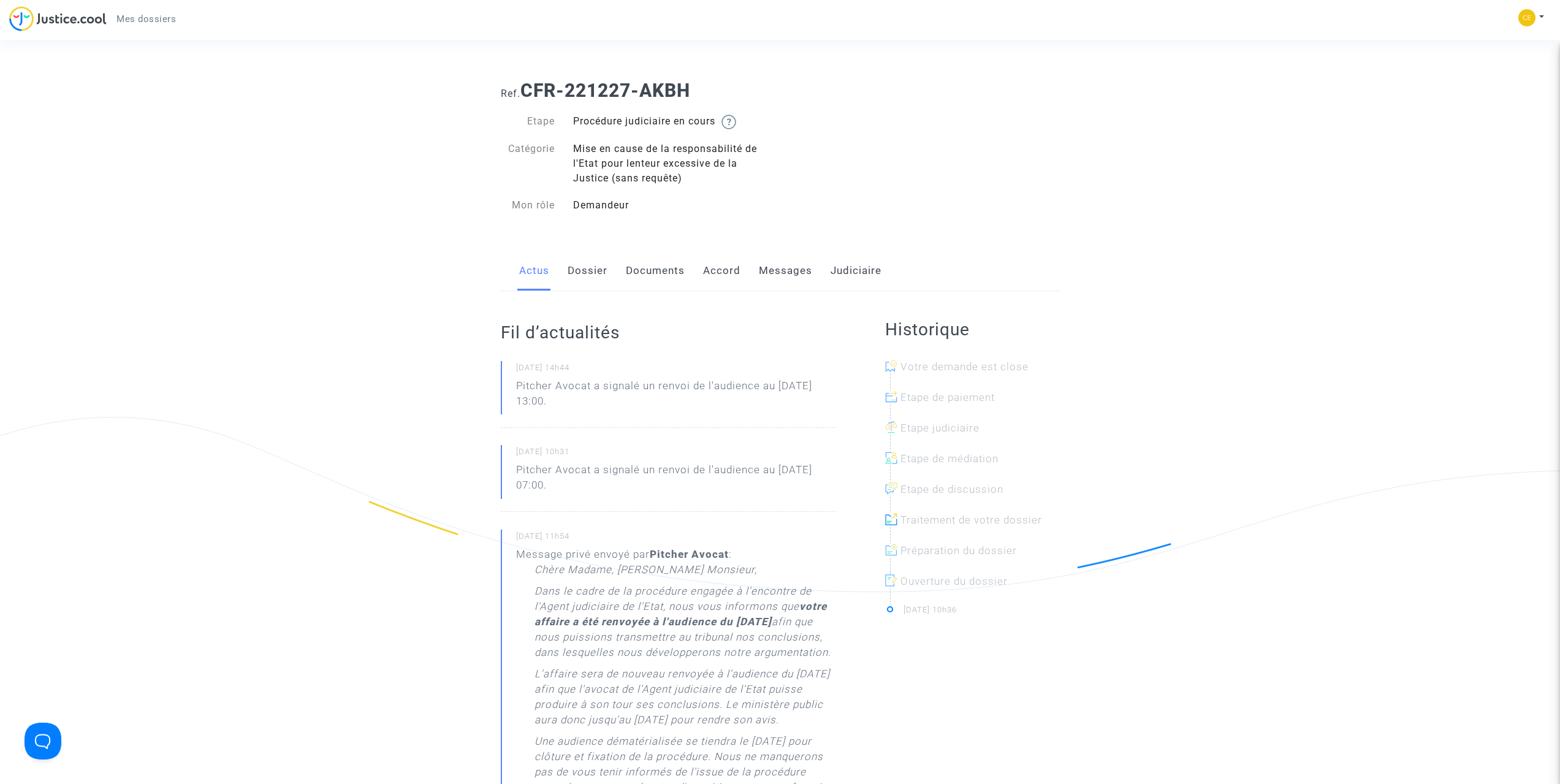
click at [703, 385] on p "Pitcher Avocat a signalé un renvoi de l'audience au 8 sept. 2025 à 13:00." at bounding box center [676, 396] width 320 height 37
click at [1541, 16] on button at bounding box center [1531, 18] width 27 height 19
click at [1513, 79] on link "Déconnexion" at bounding box center [1496, 82] width 97 height 20
